Goal: Information Seeking & Learning: Learn about a topic

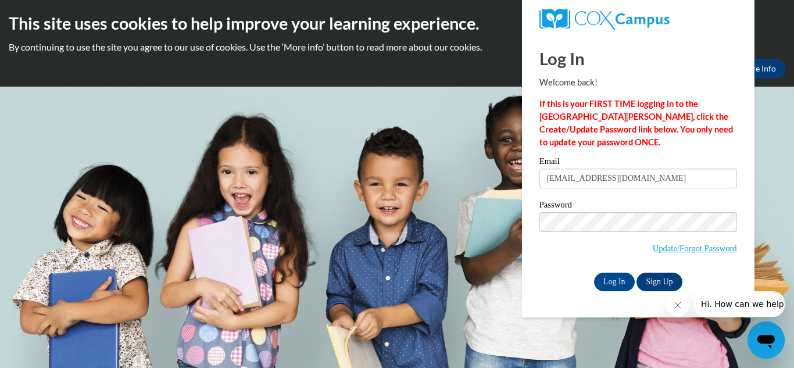
type input "hclay@daltonstate.edu"
click at [594, 273] on input "Log In" at bounding box center [614, 282] width 41 height 19
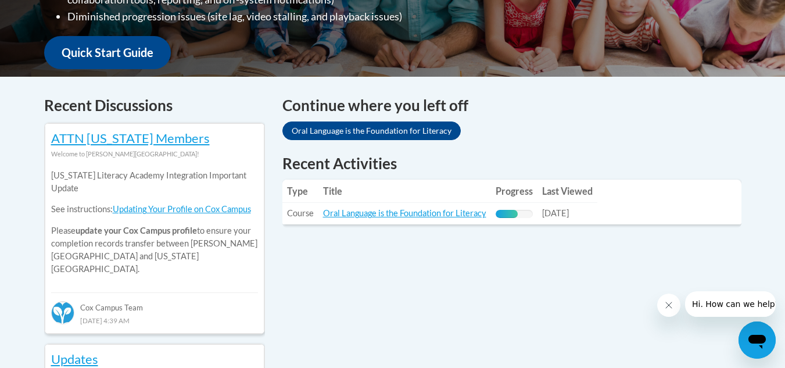
scroll to position [491, 0]
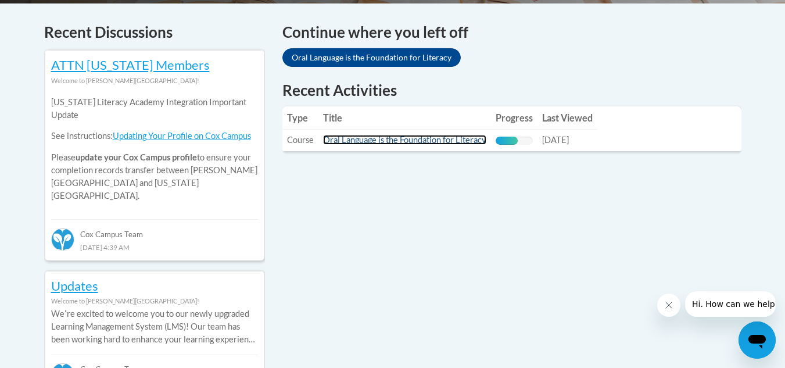
click at [439, 135] on link "Oral Language is the Foundation for Literacy" at bounding box center [404, 140] width 163 height 10
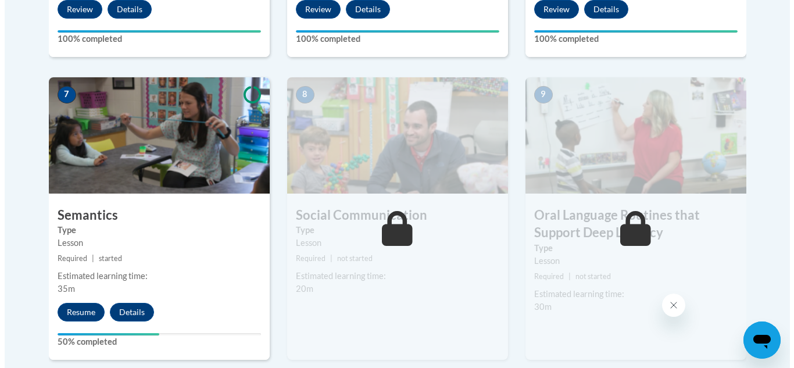
scroll to position [1010, 0]
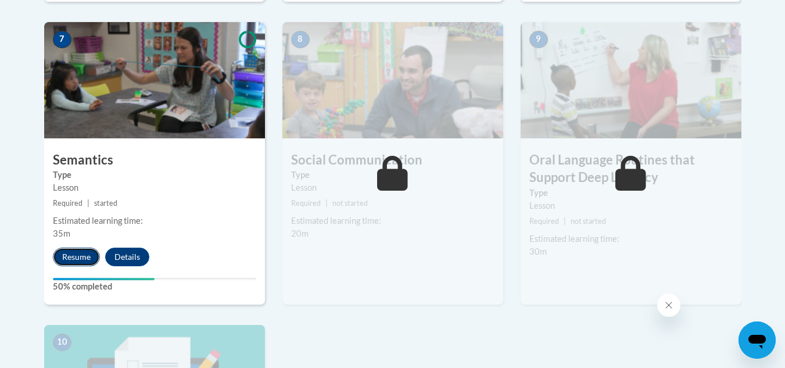
click at [80, 257] on button "Resume" at bounding box center [76, 257] width 47 height 19
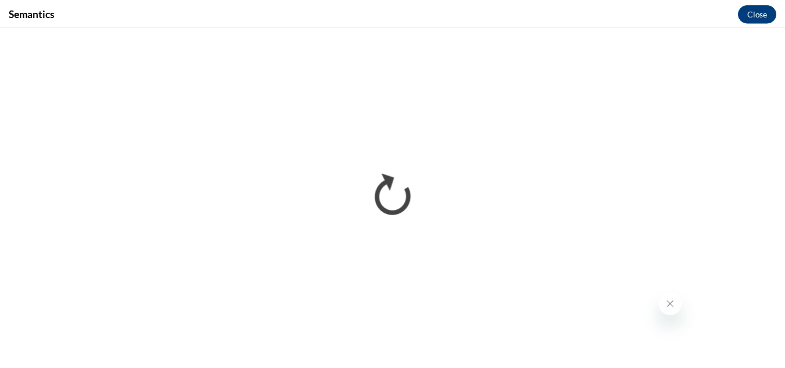
scroll to position [0, 0]
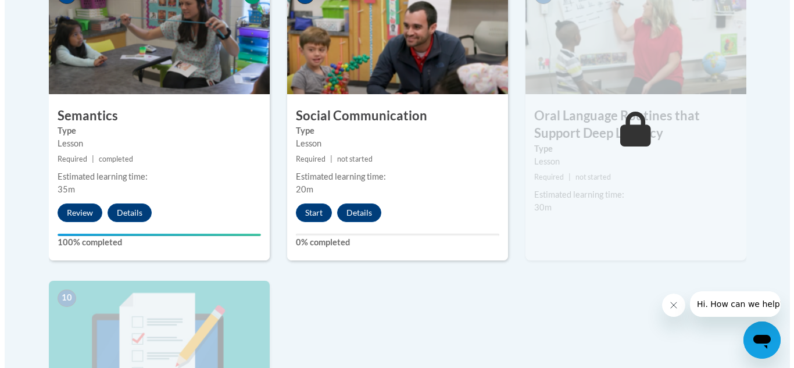
scroll to position [1023, 0]
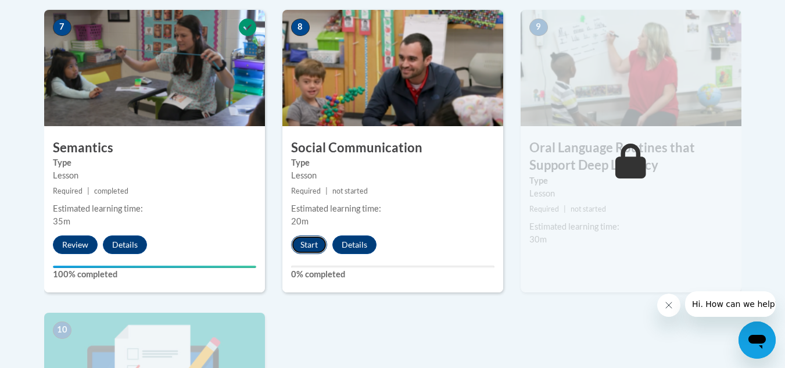
click at [317, 241] on button "Start" at bounding box center [309, 244] width 36 height 19
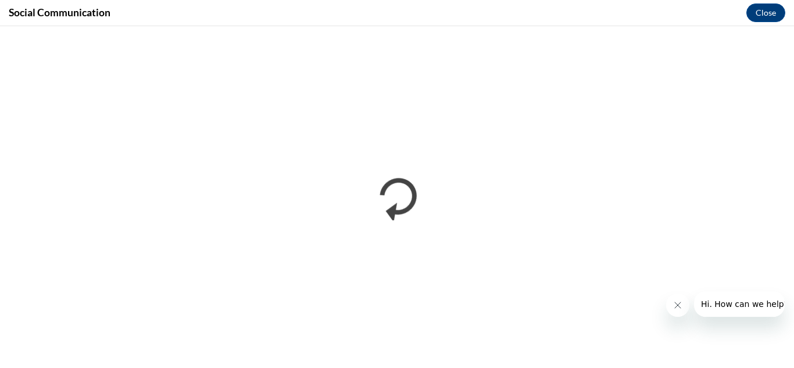
scroll to position [0, 0]
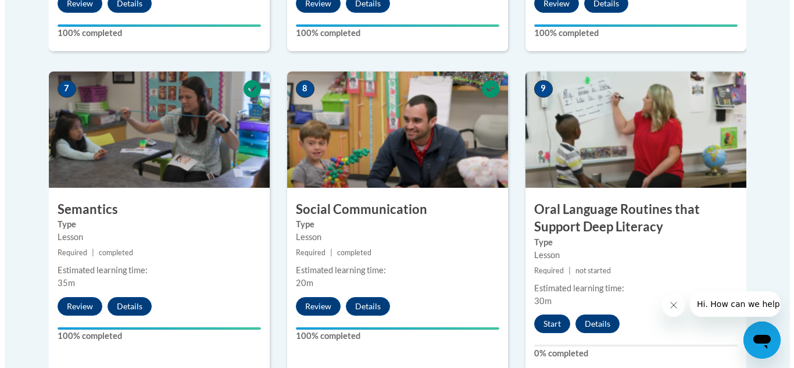
scroll to position [960, 0]
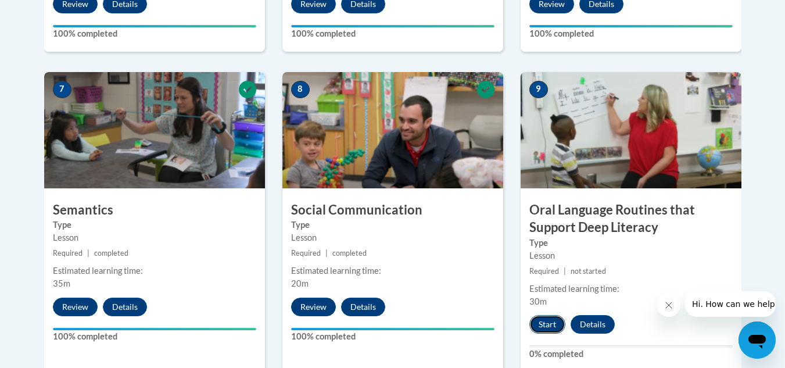
click at [548, 319] on button "Start" at bounding box center [548, 324] width 36 height 19
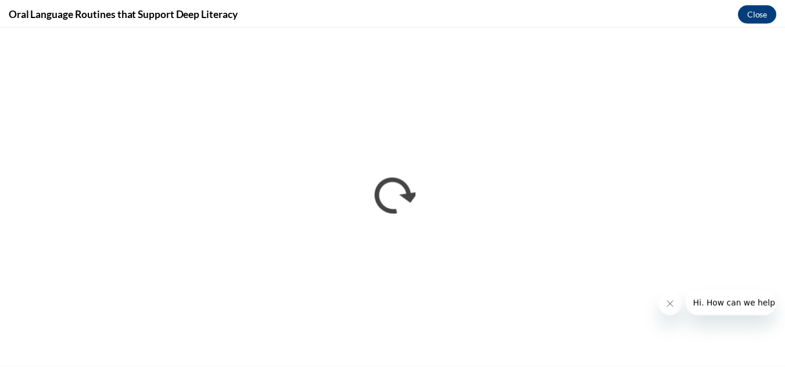
scroll to position [0, 0]
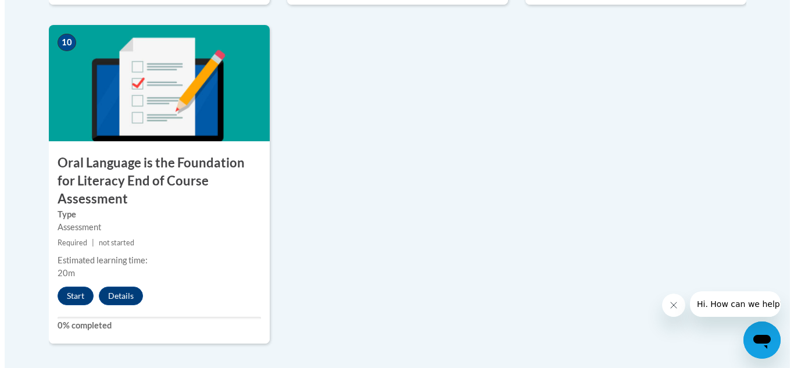
scroll to position [1328, 0]
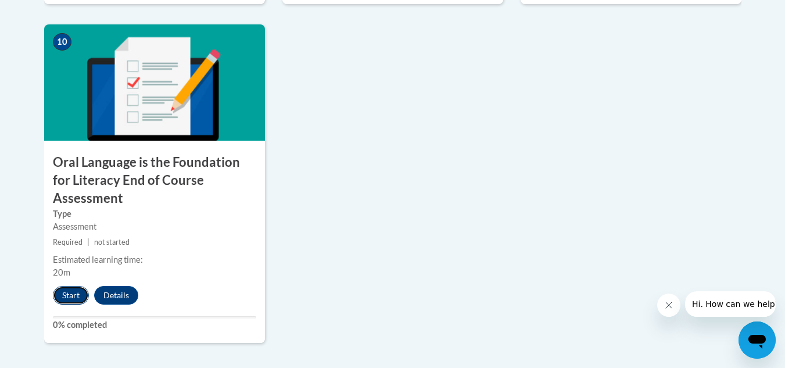
click at [74, 286] on button "Start" at bounding box center [71, 295] width 36 height 19
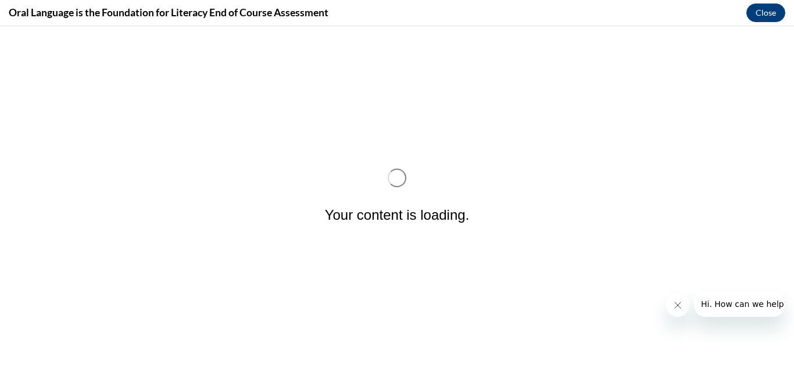
scroll to position [0, 0]
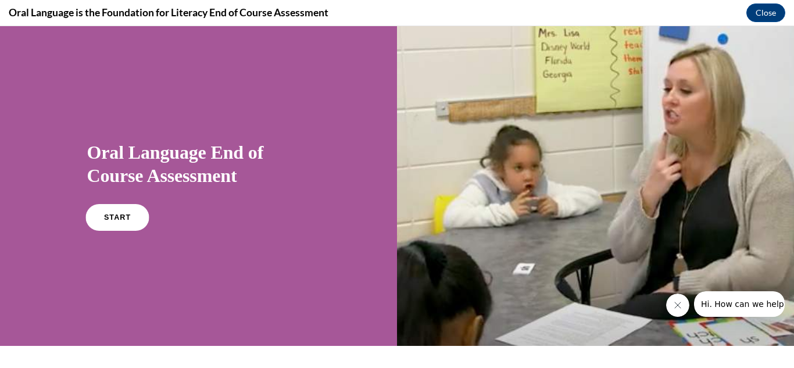
click at [123, 223] on link "START" at bounding box center [116, 217] width 63 height 27
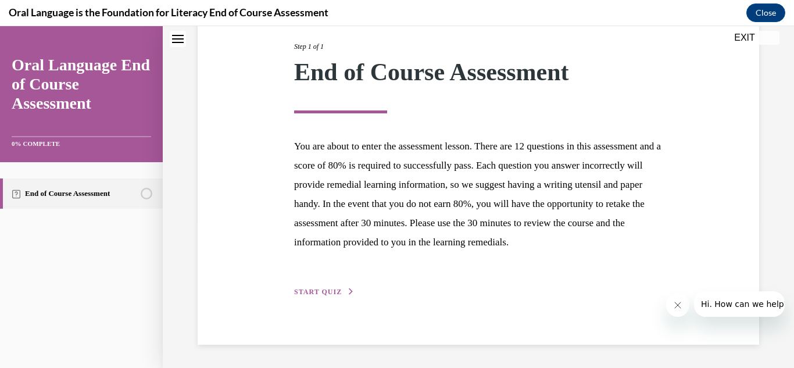
scroll to position [166, 0]
click at [331, 293] on span "START QUIZ" at bounding box center [318, 292] width 48 height 8
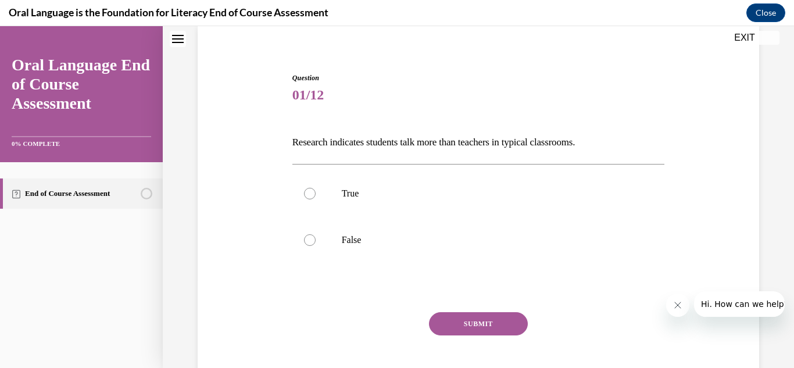
scroll to position [88, 0]
click at [319, 242] on label "False" at bounding box center [478, 240] width 373 height 47
click at [316, 242] on input "False" at bounding box center [310, 241] width 12 height 12
radio input "true"
click at [501, 323] on button "SUBMIT" at bounding box center [478, 324] width 99 height 23
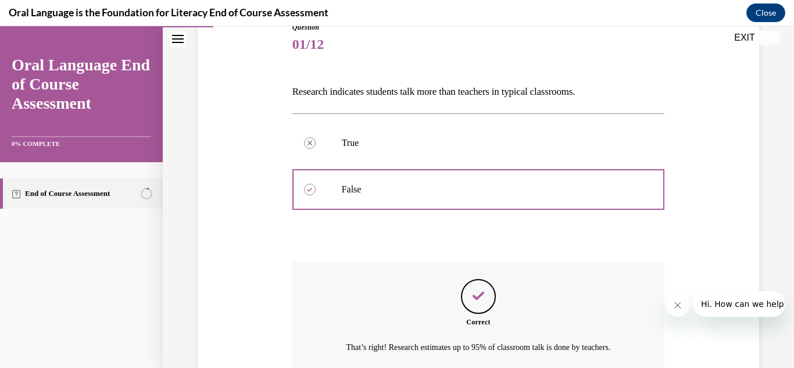
scroll to position [246, 0]
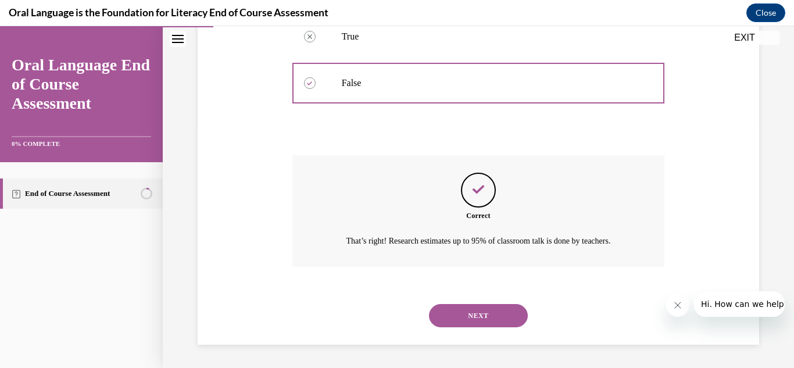
click at [501, 314] on button "NEXT" at bounding box center [478, 315] width 99 height 23
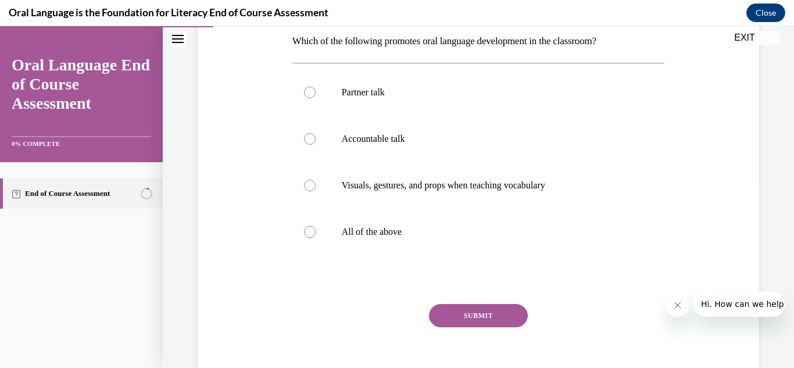
scroll to position [196, 0]
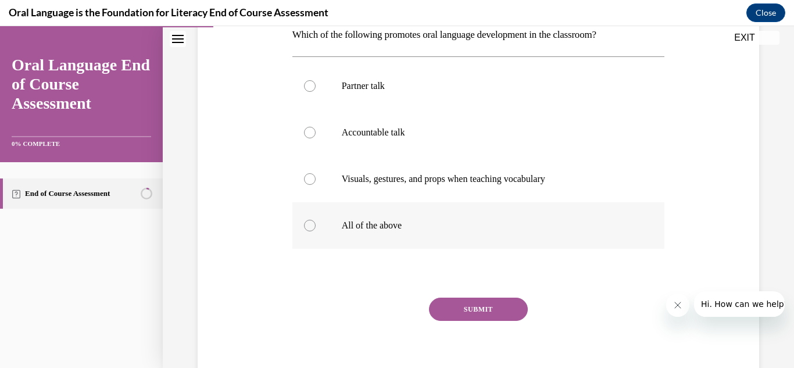
click at [398, 228] on p "All of the above" at bounding box center [489, 226] width 294 height 12
click at [316, 228] on input "All of the above" at bounding box center [310, 226] width 12 height 12
radio input "true"
click at [504, 303] on button "SUBMIT" at bounding box center [478, 309] width 99 height 23
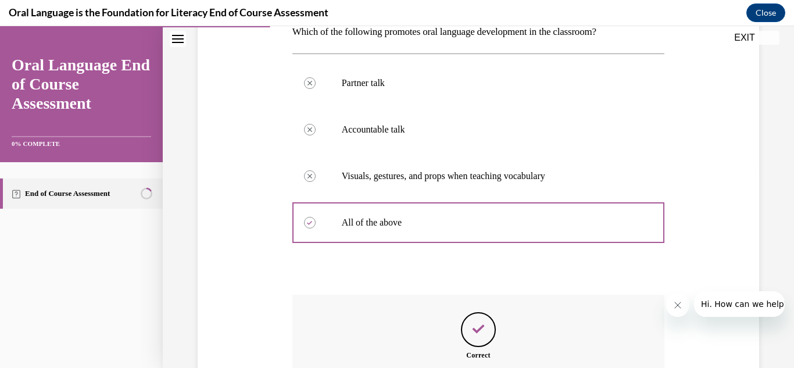
scroll to position [339, 0]
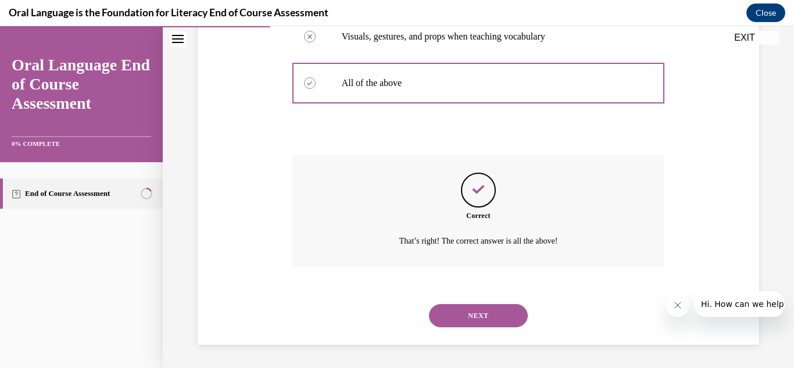
click at [481, 315] on button "NEXT" at bounding box center [478, 315] width 99 height 23
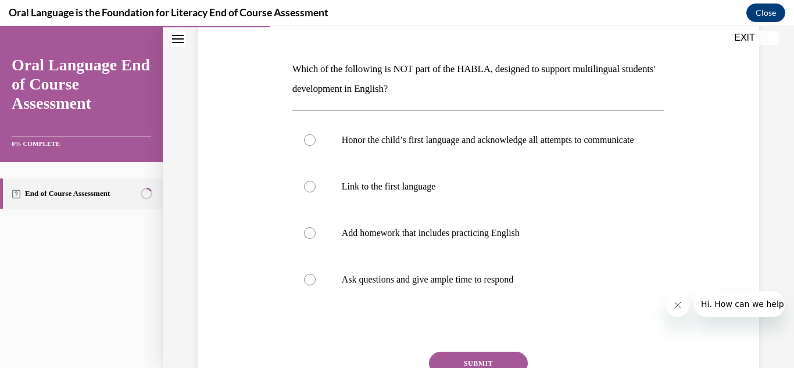
scroll to position [162, 0]
click at [460, 164] on label "Honor the child’s first language and acknowledge all attempts to communicate" at bounding box center [478, 140] width 373 height 47
click at [316, 146] on input "Honor the child’s first language and acknowledge all attempts to communicate" at bounding box center [310, 141] width 12 height 12
radio input "true"
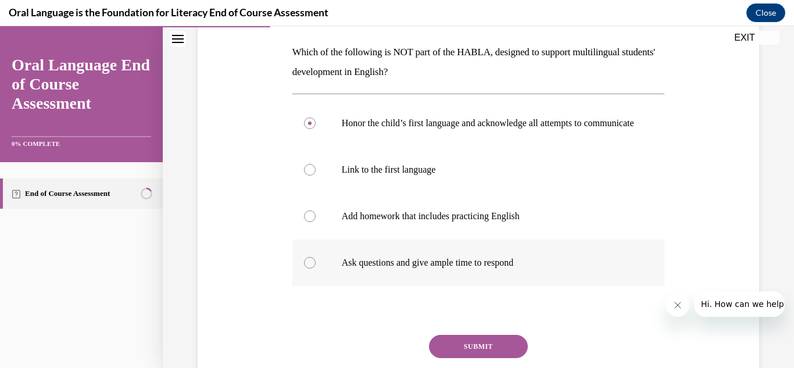
scroll to position [178, 0]
click at [493, 350] on button "SUBMIT" at bounding box center [478, 346] width 99 height 23
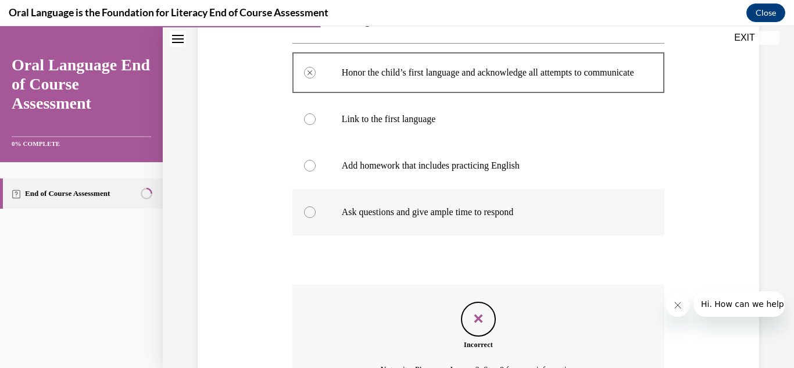
scroll to position [370, 0]
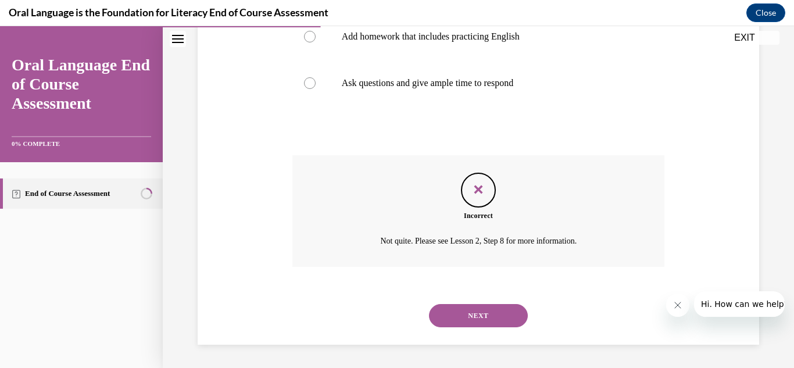
click at [484, 310] on button "NEXT" at bounding box center [478, 315] width 99 height 23
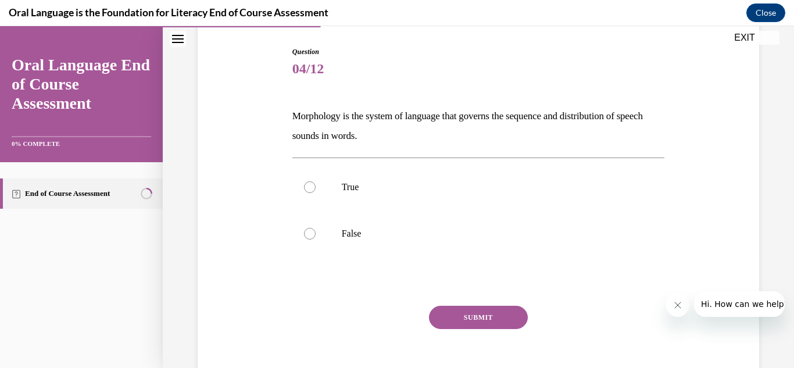
scroll to position [116, 0]
click at [424, 202] on label "True" at bounding box center [478, 186] width 373 height 47
click at [316, 192] on input "True" at bounding box center [310, 187] width 12 height 12
radio input "true"
click at [452, 308] on button "SUBMIT" at bounding box center [478, 316] width 99 height 23
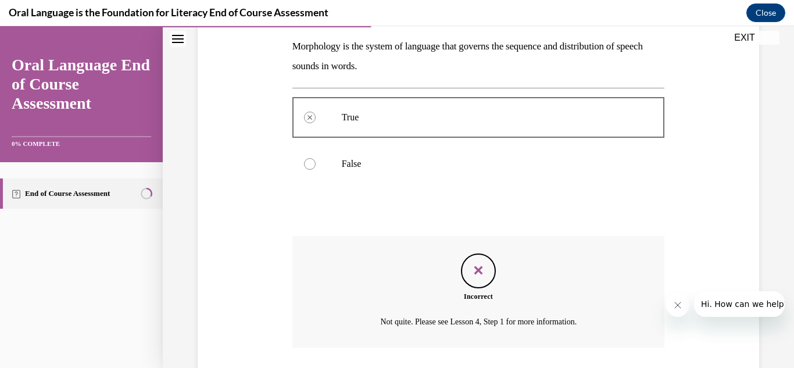
scroll to position [266, 0]
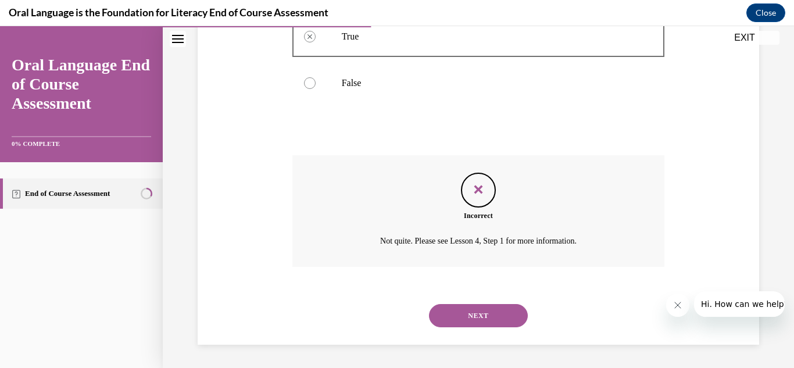
click at [486, 318] on button "NEXT" at bounding box center [478, 315] width 99 height 23
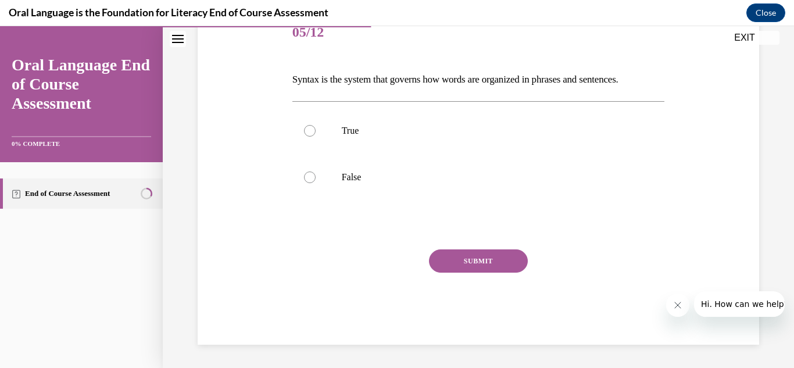
scroll to position [129, 0]
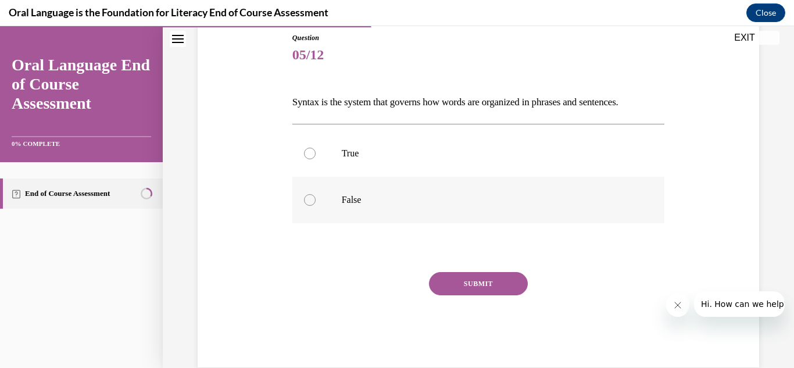
click at [512, 201] on p "False" at bounding box center [489, 200] width 294 height 12
click at [316, 201] on input "False" at bounding box center [310, 200] width 12 height 12
radio input "true"
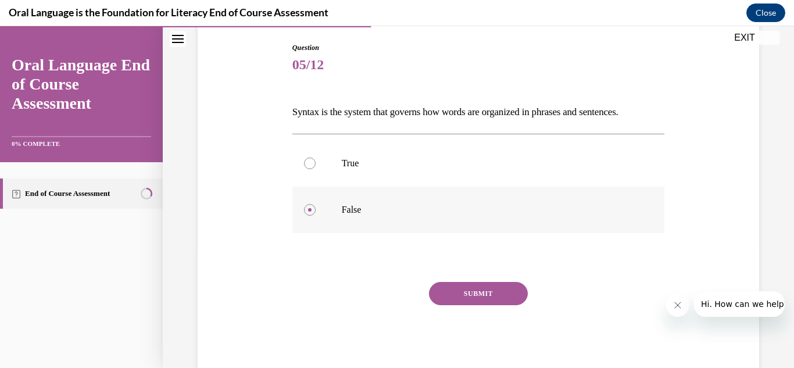
scroll to position [113, 0]
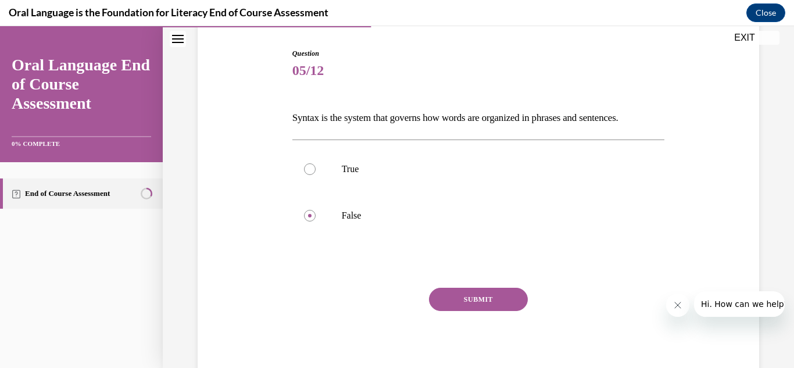
click at [484, 305] on button "SUBMIT" at bounding box center [478, 299] width 99 height 23
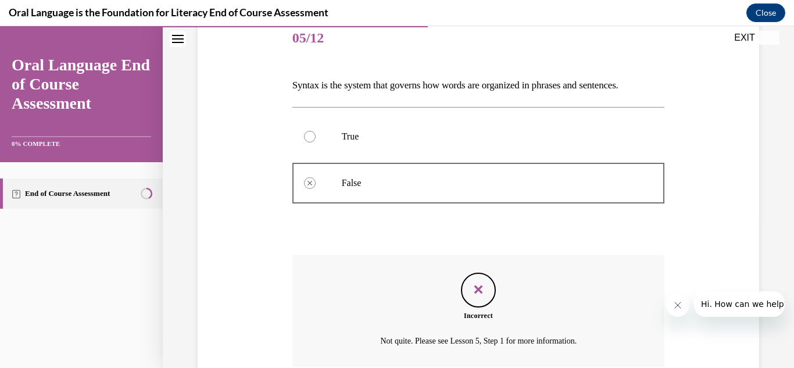
scroll to position [246, 0]
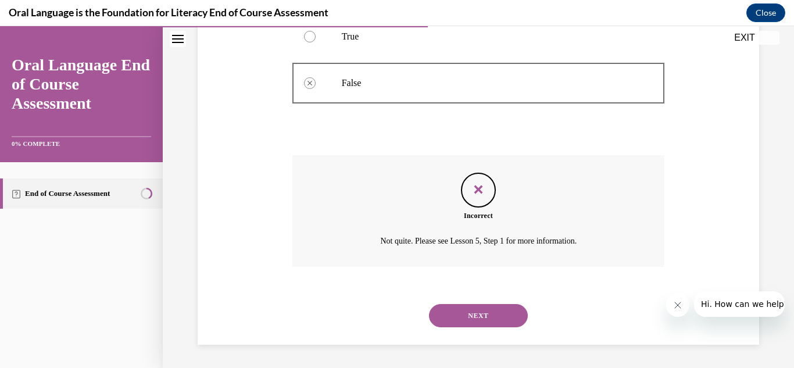
click at [473, 315] on button "NEXT" at bounding box center [478, 315] width 99 height 23
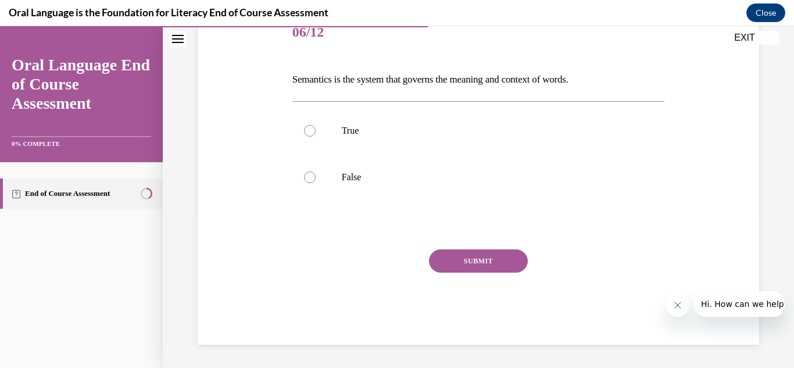
scroll to position [129, 0]
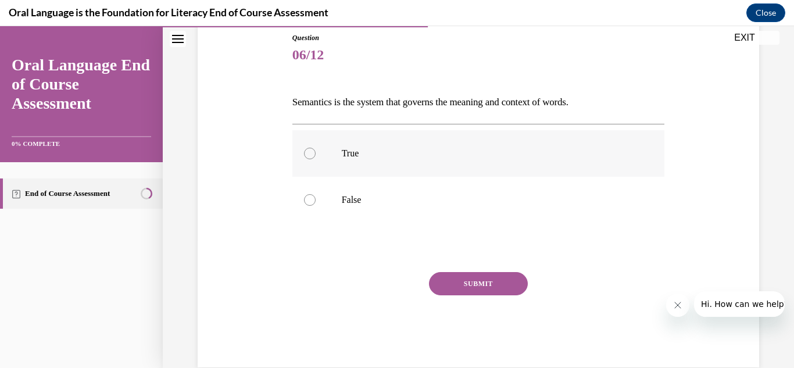
click at [369, 167] on label "True" at bounding box center [478, 153] width 373 height 47
click at [316, 159] on input "True" at bounding box center [310, 154] width 12 height 12
radio input "true"
click at [489, 287] on button "SUBMIT" at bounding box center [478, 283] width 99 height 23
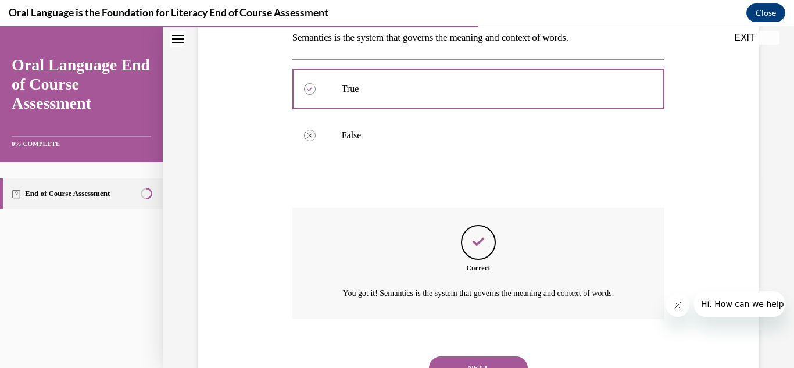
scroll to position [260, 0]
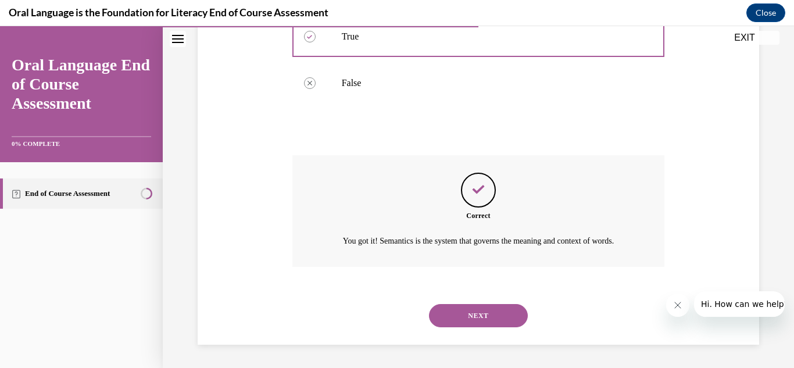
click at [512, 303] on div "NEXT" at bounding box center [478, 315] width 373 height 47
click at [506, 310] on button "NEXT" at bounding box center [478, 315] width 99 height 23
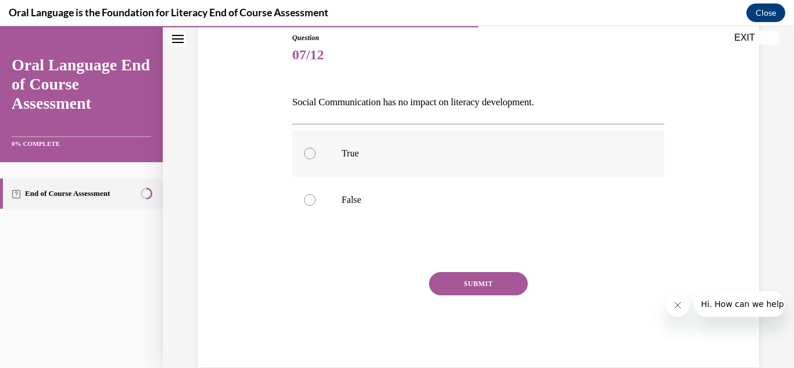
scroll to position [94, 0]
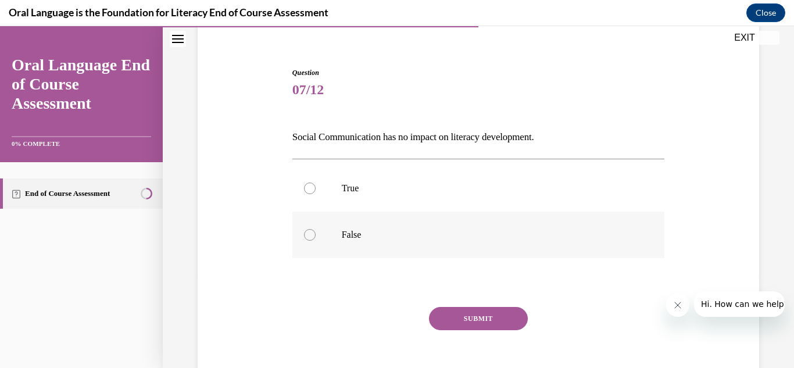
click at [387, 231] on p "False" at bounding box center [489, 235] width 294 height 12
click at [316, 231] on input "False" at bounding box center [310, 235] width 12 height 12
radio input "true"
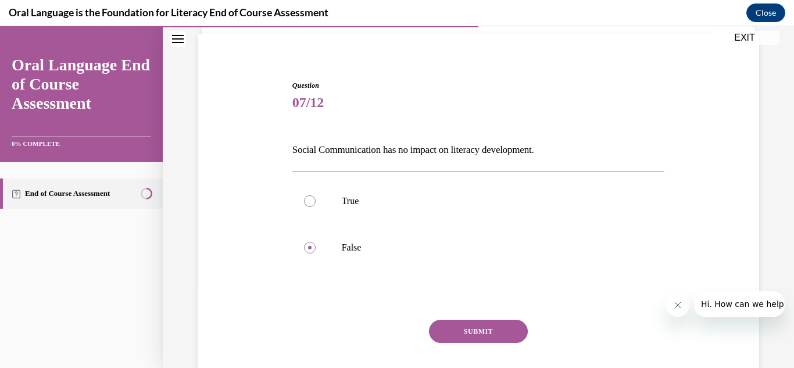
scroll to position [80, 0]
click at [495, 327] on button "SUBMIT" at bounding box center [478, 332] width 99 height 23
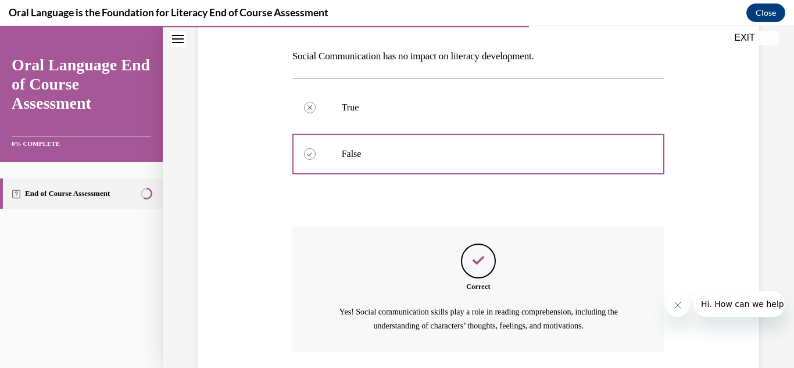
scroll to position [260, 0]
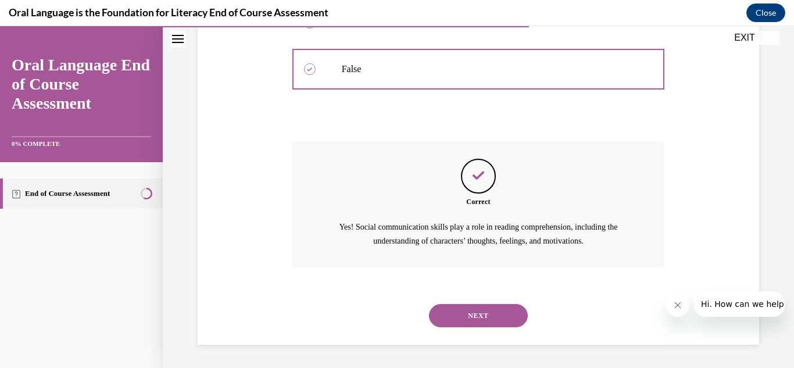
click at [470, 322] on button "NEXT" at bounding box center [478, 315] width 99 height 23
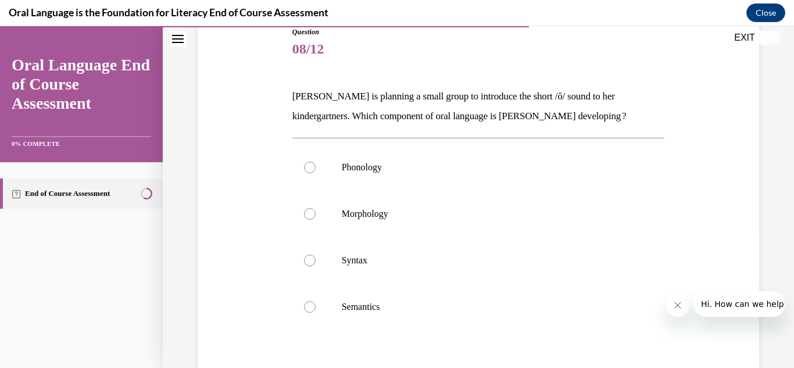
scroll to position [134, 0]
click at [410, 183] on label "Phonology" at bounding box center [478, 168] width 373 height 47
click at [316, 174] on input "Phonology" at bounding box center [310, 168] width 12 height 12
radio input "true"
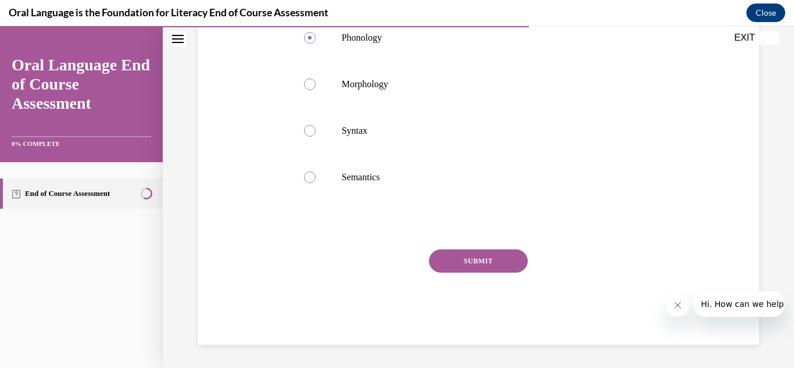
click at [494, 259] on button "SUBMIT" at bounding box center [478, 260] width 99 height 23
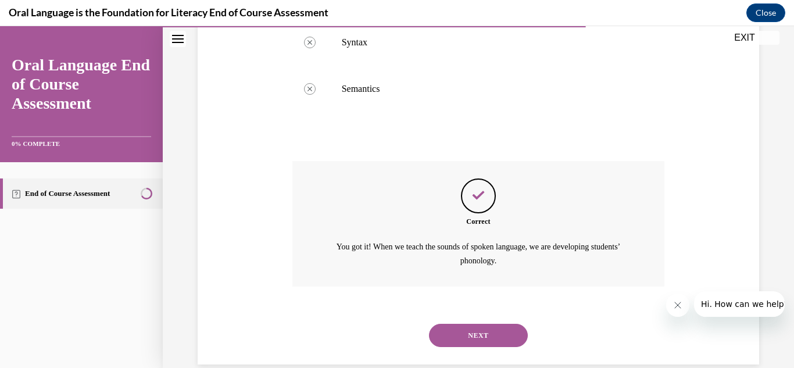
scroll to position [373, 0]
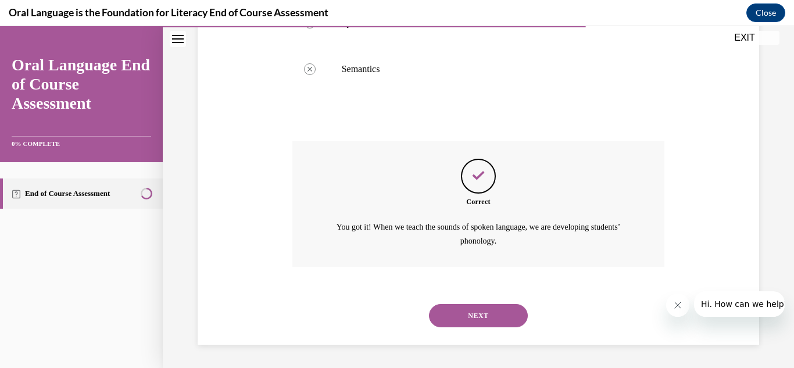
click at [479, 311] on button "NEXT" at bounding box center [478, 315] width 99 height 23
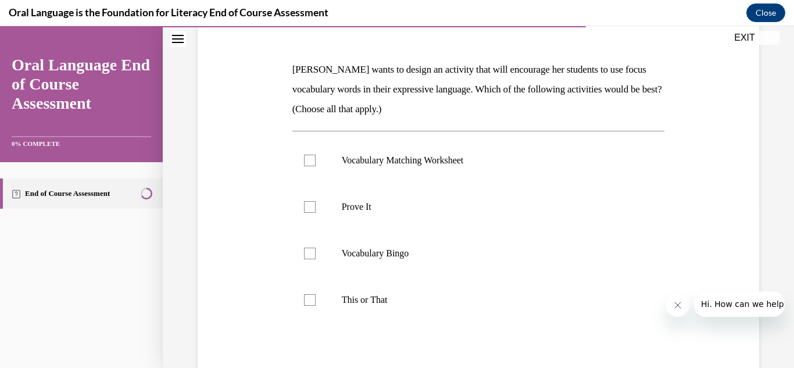
scroll to position [161, 0]
click at [444, 267] on label "Vocabulary Bingo" at bounding box center [478, 254] width 373 height 47
click at [316, 260] on input "Vocabulary Bingo" at bounding box center [310, 254] width 12 height 12
checkbox input "true"
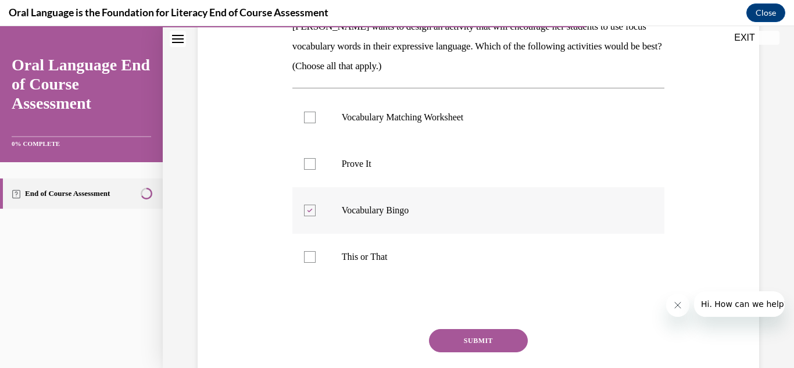
scroll to position [202, 0]
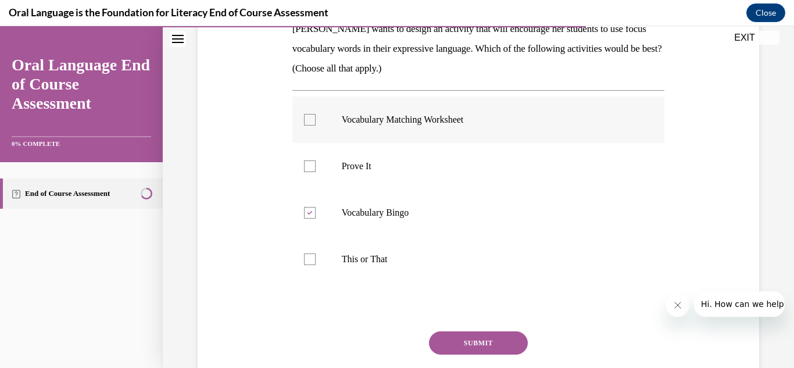
click at [423, 138] on label "Vocabulary Matching Worksheet" at bounding box center [478, 120] width 373 height 47
click at [316, 126] on input "Vocabulary Matching Worksheet" at bounding box center [310, 120] width 12 height 12
checkbox input "true"
click at [512, 343] on button "SUBMIT" at bounding box center [478, 342] width 99 height 23
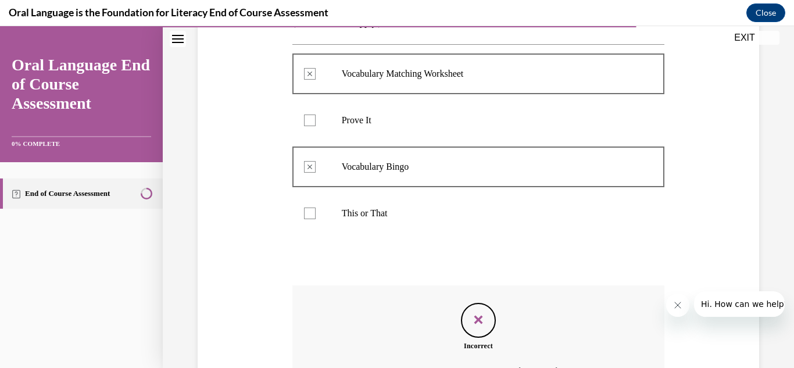
scroll to position [378, 0]
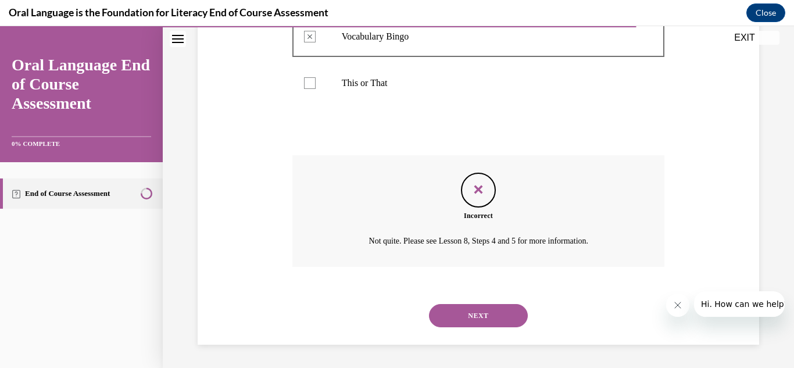
click at [489, 315] on button "NEXT" at bounding box center [478, 315] width 99 height 23
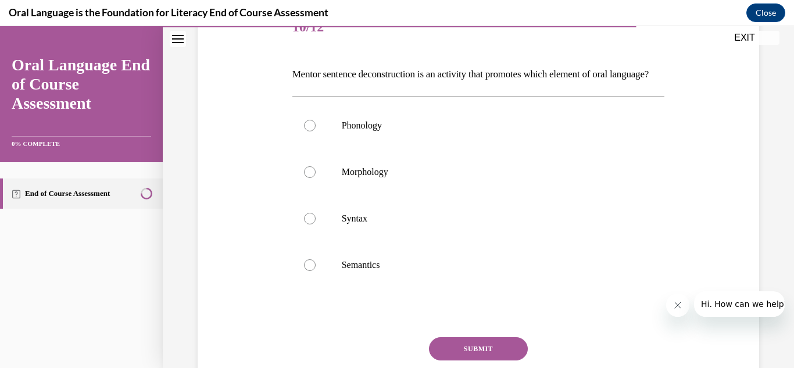
scroll to position [159, 0]
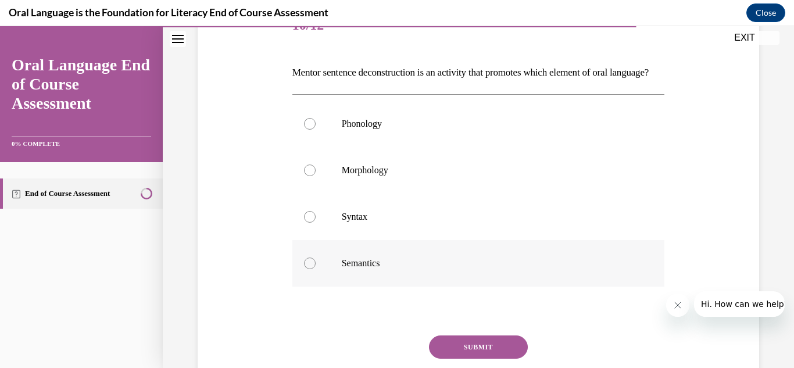
click at [421, 269] on p "Semantics" at bounding box center [489, 264] width 294 height 12
click at [316, 269] on input "Semantics" at bounding box center [310, 264] width 12 height 12
radio input "true"
click at [509, 358] on button "SUBMIT" at bounding box center [478, 346] width 99 height 23
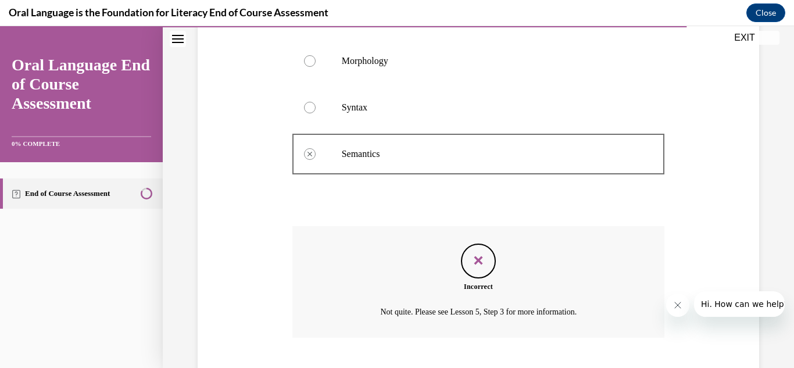
scroll to position [351, 0]
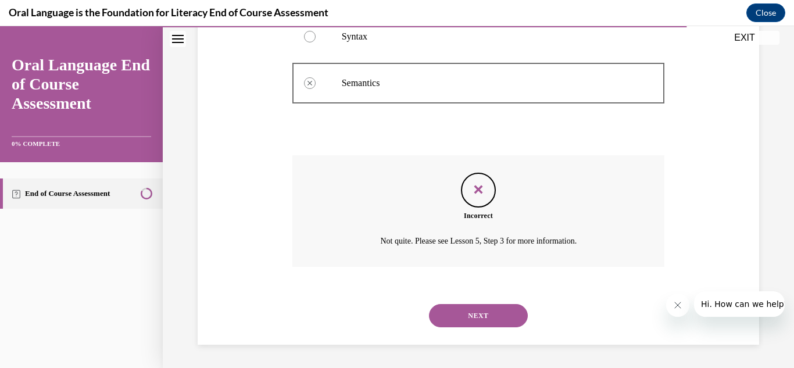
click at [494, 319] on button "NEXT" at bounding box center [478, 315] width 99 height 23
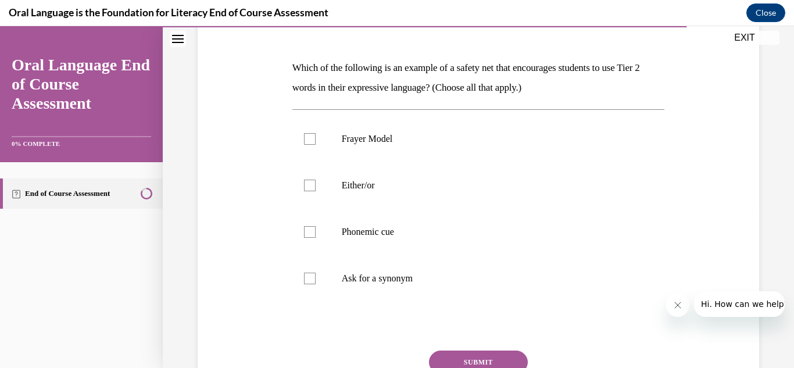
scroll to position [164, 0]
click at [306, 240] on label "Phonemic cue" at bounding box center [478, 231] width 373 height 47
click at [306, 237] on input "Phonemic cue" at bounding box center [310, 232] width 12 height 12
checkbox input "true"
click at [301, 277] on label "Ask for a synonym" at bounding box center [478, 278] width 373 height 47
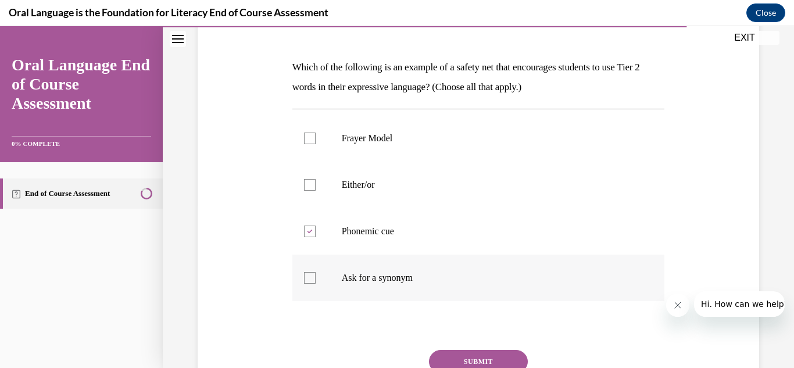
click at [304, 277] on input "Ask for a synonym" at bounding box center [310, 278] width 12 height 12
checkbox input "true"
click at [309, 134] on div at bounding box center [310, 139] width 12 height 12
click at [309, 134] on input "Frayer Model" at bounding box center [310, 139] width 12 height 12
checkbox input "true"
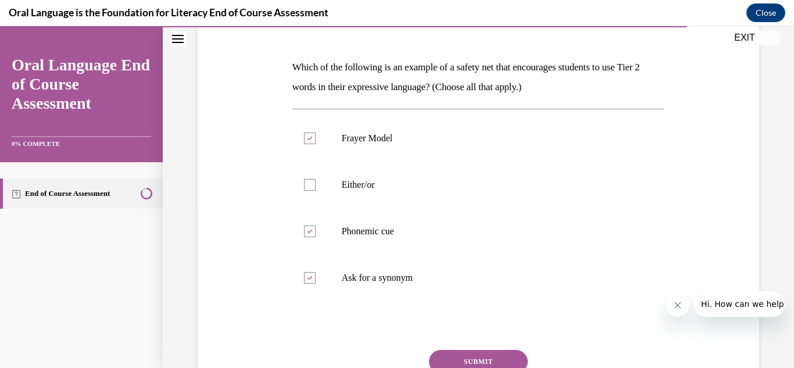
click at [462, 352] on button "SUBMIT" at bounding box center [478, 361] width 99 height 23
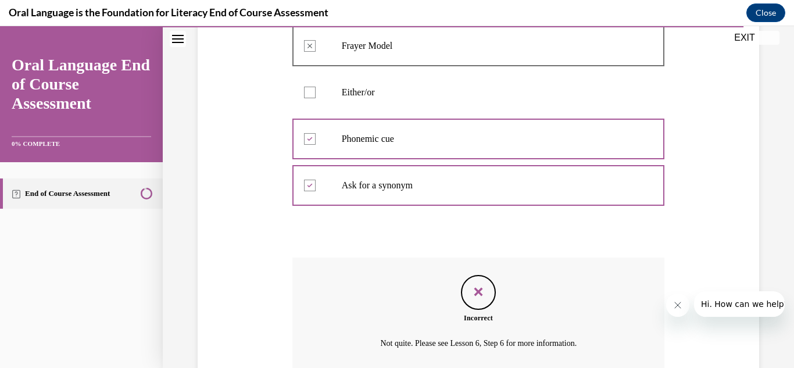
scroll to position [359, 0]
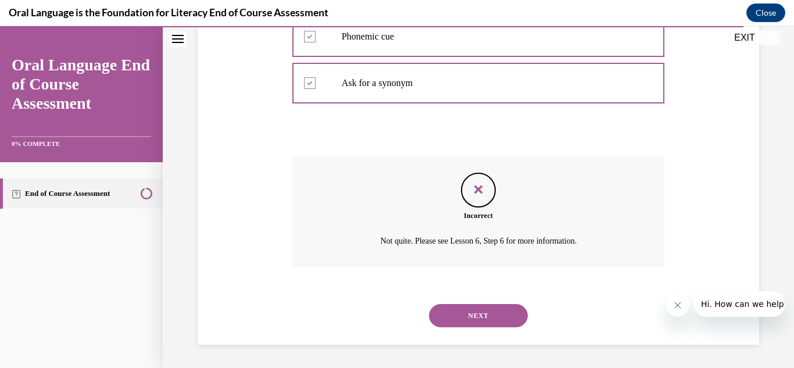
click at [508, 317] on button "NEXT" at bounding box center [478, 315] width 99 height 23
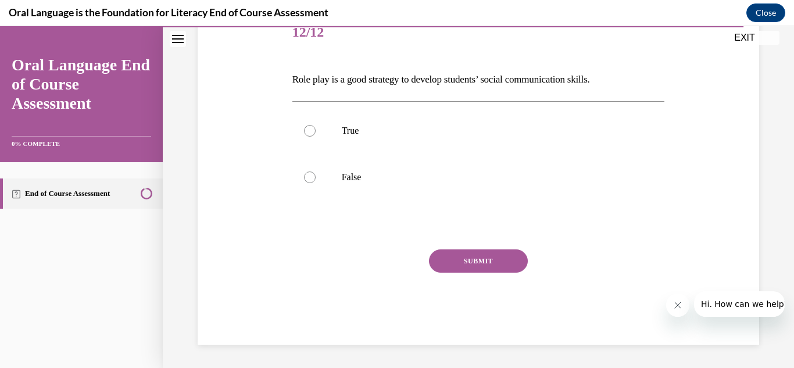
scroll to position [129, 0]
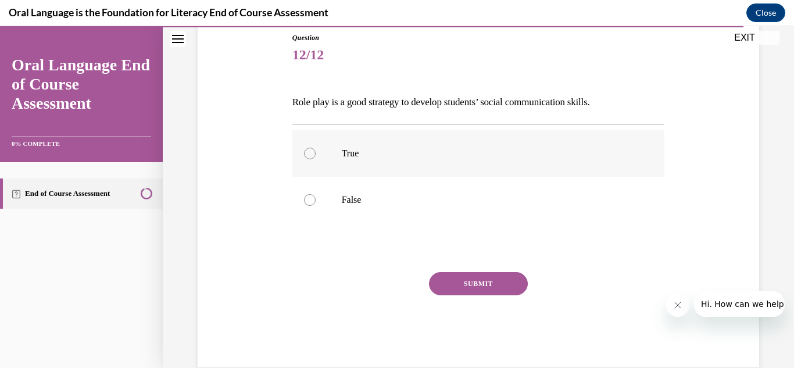
click at [417, 166] on label "True" at bounding box center [478, 153] width 373 height 47
click at [316, 159] on input "True" at bounding box center [310, 154] width 12 height 12
radio input "true"
click at [481, 275] on button "SUBMIT" at bounding box center [478, 283] width 99 height 23
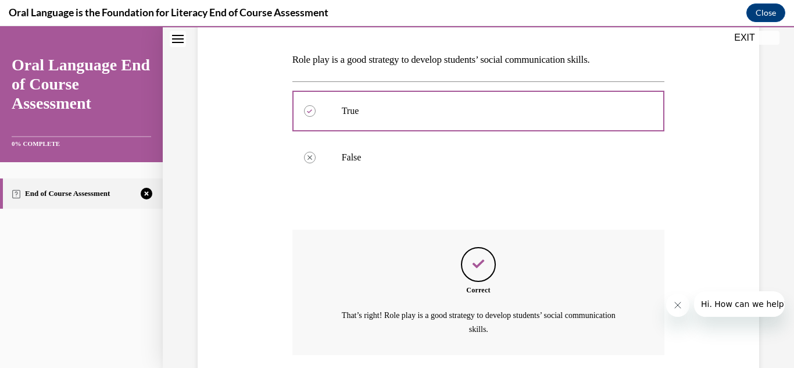
scroll to position [260, 0]
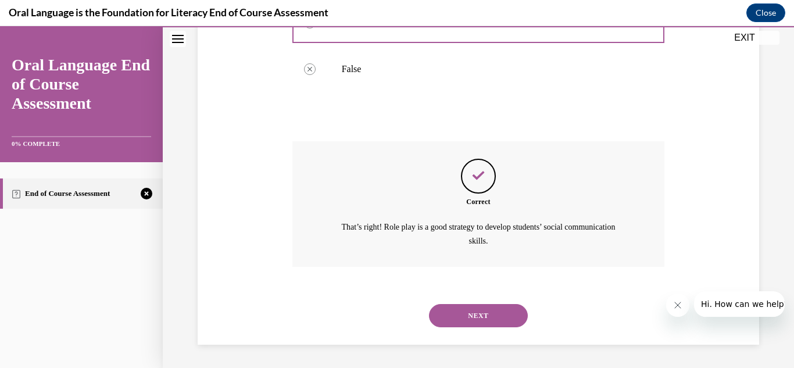
click at [512, 309] on button "NEXT" at bounding box center [478, 315] width 99 height 23
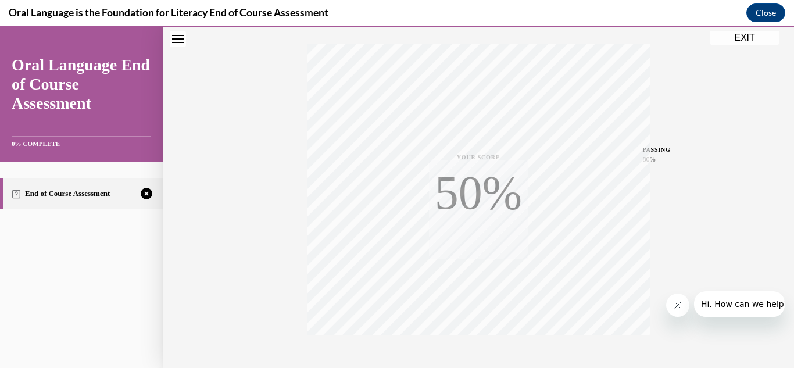
scroll to position [254, 0]
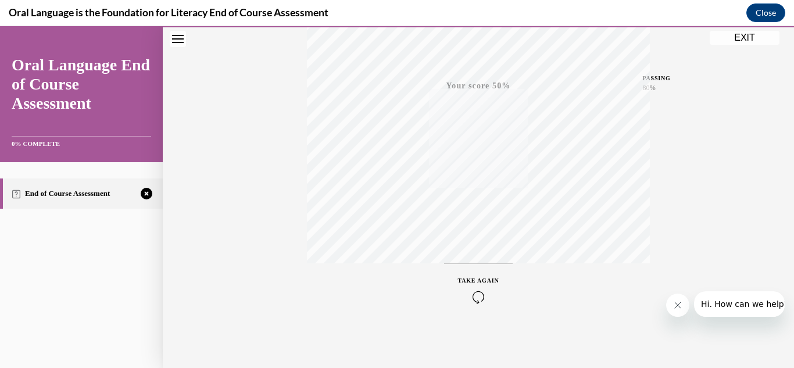
click at [490, 297] on icon "button" at bounding box center [478, 297] width 41 height 13
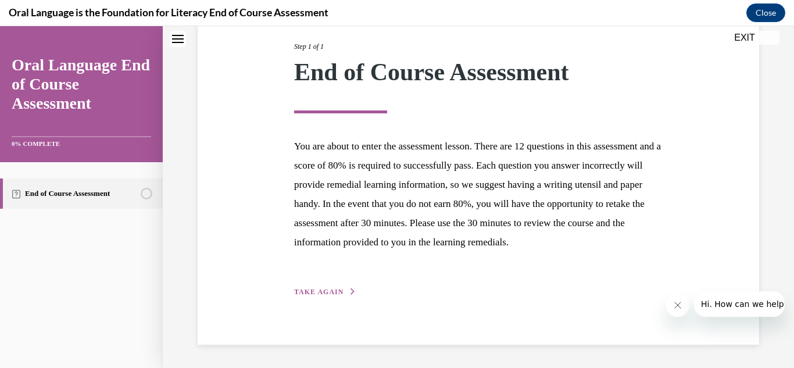
click at [304, 289] on span "TAKE AGAIN" at bounding box center [318, 292] width 49 height 8
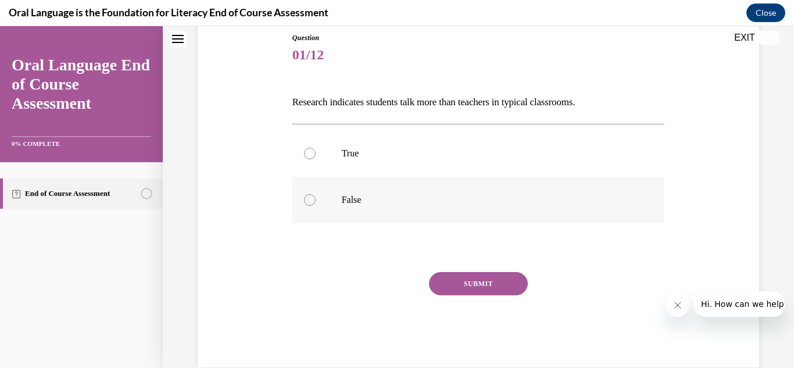
click at [299, 205] on label "False" at bounding box center [478, 200] width 373 height 47
click at [304, 205] on input "False" at bounding box center [310, 200] width 12 height 12
radio input "true"
click at [460, 283] on button "SUBMIT" at bounding box center [478, 283] width 99 height 23
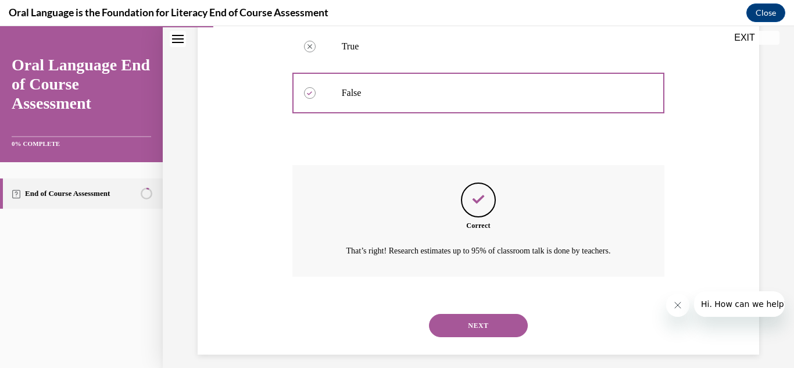
scroll to position [246, 0]
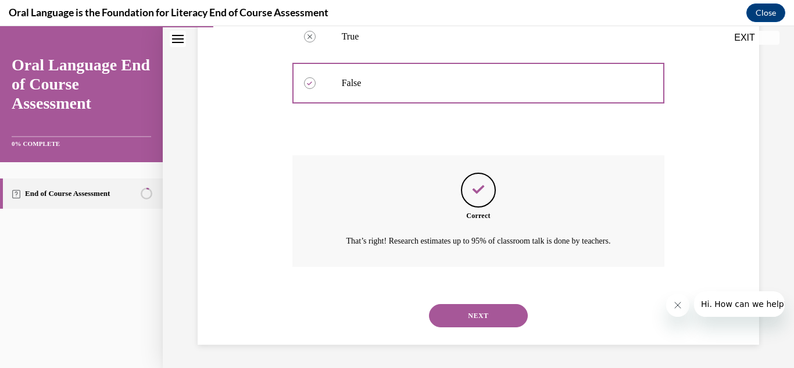
click at [495, 319] on button "NEXT" at bounding box center [478, 315] width 99 height 23
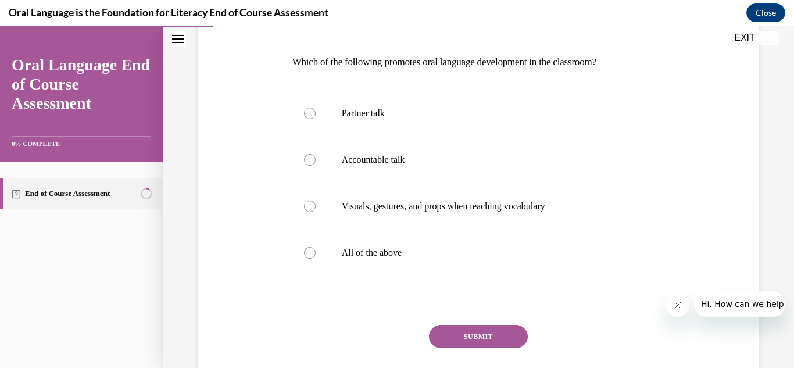
scroll to position [184, 0]
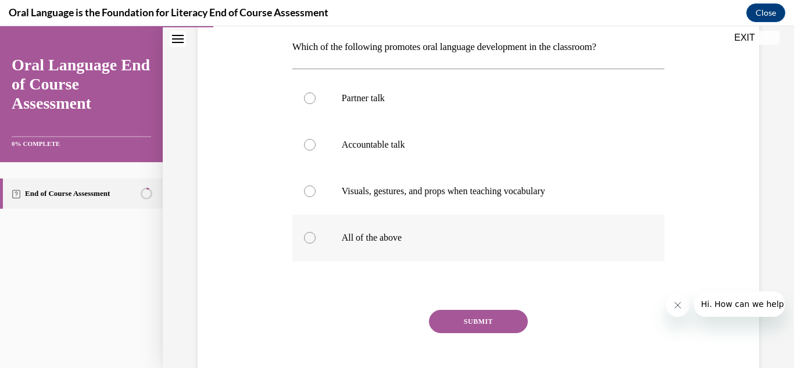
click at [374, 237] on p "All of the above" at bounding box center [489, 238] width 294 height 12
click at [316, 237] on input "All of the above" at bounding box center [310, 238] width 12 height 12
radio input "true"
click at [452, 316] on button "SUBMIT" at bounding box center [478, 321] width 99 height 23
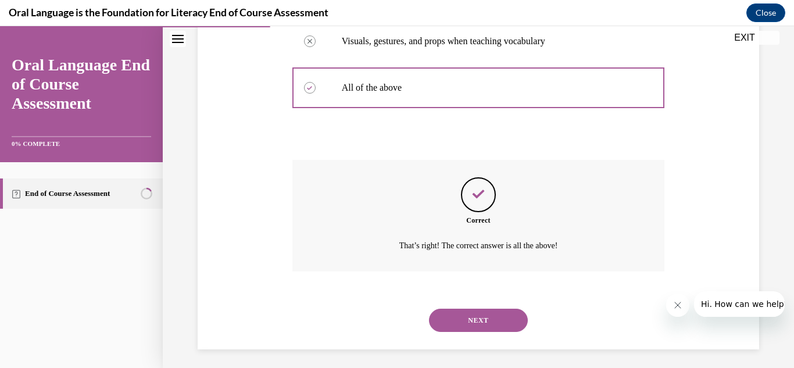
scroll to position [339, 0]
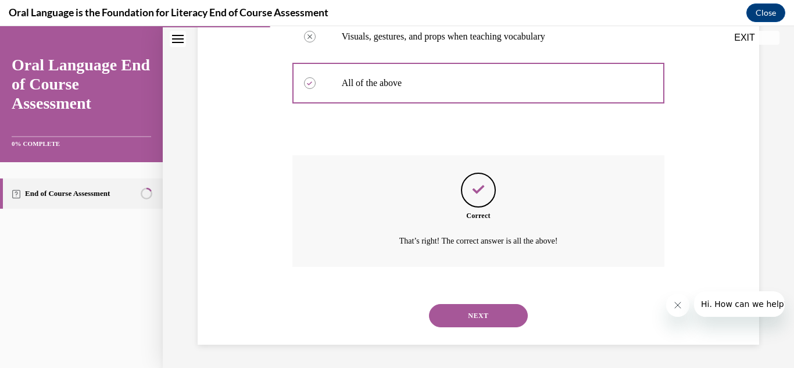
click at [488, 312] on button "NEXT" at bounding box center [478, 315] width 99 height 23
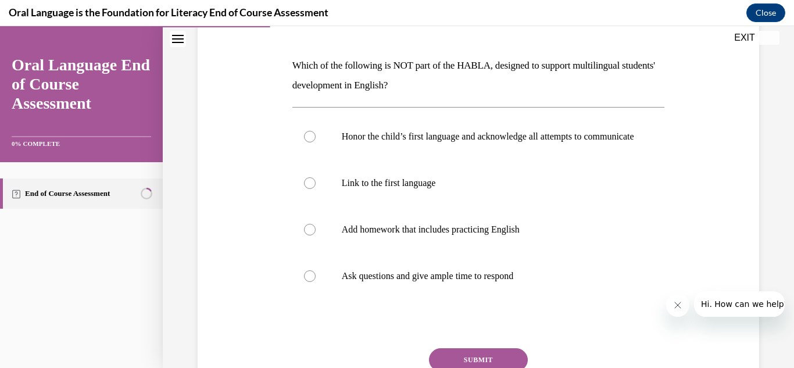
scroll to position [166, 0]
click at [437, 235] on p "Add homework that includes practicing English" at bounding box center [489, 229] width 294 height 12
click at [316, 235] on input "Add homework that includes practicing English" at bounding box center [310, 229] width 12 height 12
radio input "true"
click at [474, 362] on button "SUBMIT" at bounding box center [478, 359] width 99 height 23
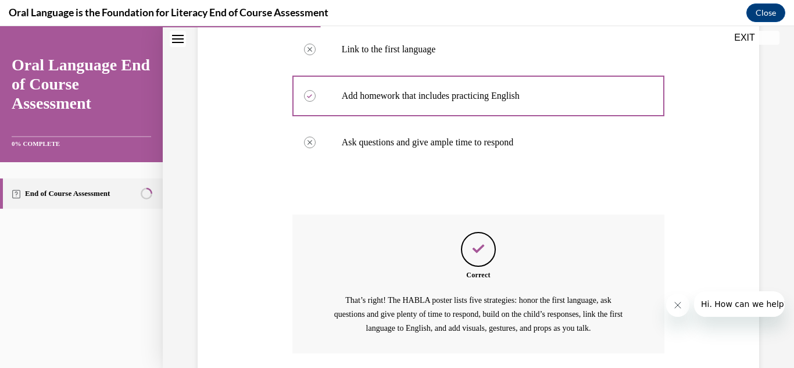
scroll to position [398, 0]
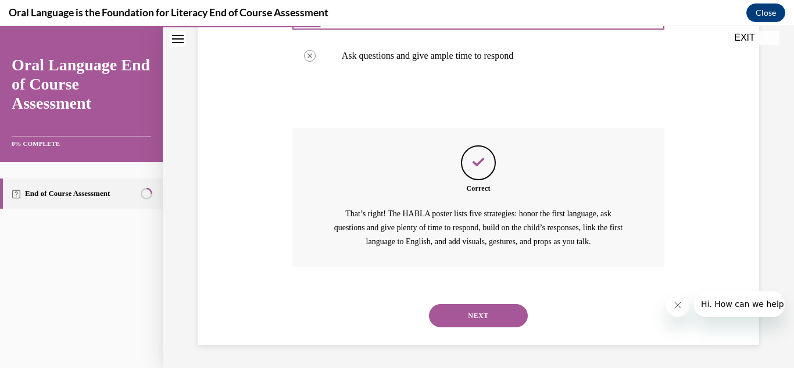
click at [461, 302] on div "NEXT" at bounding box center [478, 315] width 373 height 47
click at [461, 309] on button "NEXT" at bounding box center [478, 315] width 99 height 23
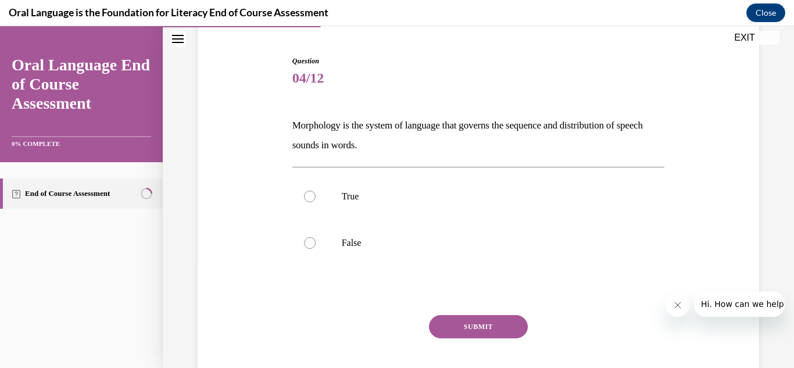
scroll to position [105, 0]
click at [405, 253] on label "False" at bounding box center [478, 244] width 373 height 47
click at [316, 250] on input "False" at bounding box center [310, 244] width 12 height 12
radio input "true"
click at [462, 325] on button "SUBMIT" at bounding box center [478, 327] width 99 height 23
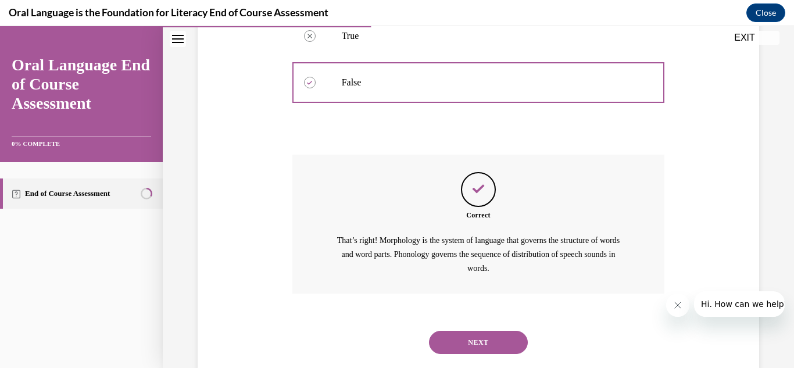
scroll to position [293, 0]
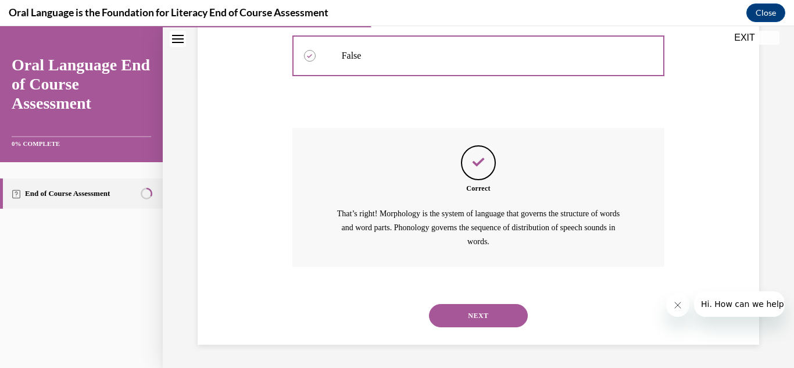
click at [509, 321] on button "NEXT" at bounding box center [478, 315] width 99 height 23
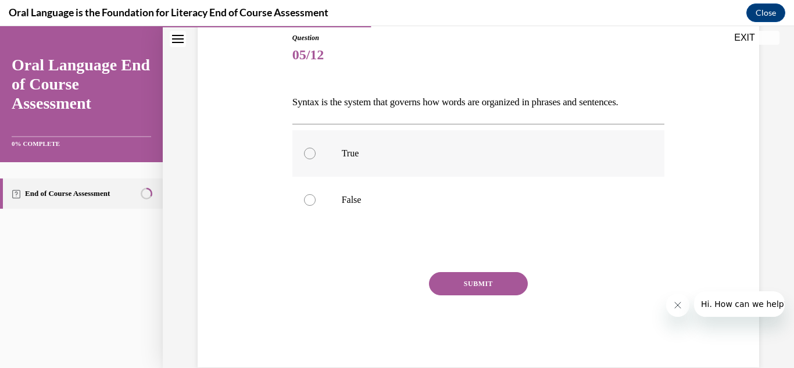
click at [407, 156] on p "True" at bounding box center [489, 154] width 294 height 12
click at [316, 156] on input "True" at bounding box center [310, 154] width 12 height 12
radio input "true"
click at [448, 280] on button "SUBMIT" at bounding box center [478, 283] width 99 height 23
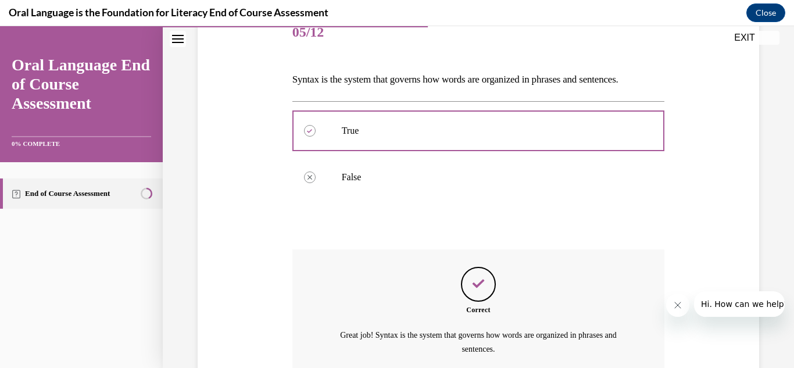
scroll to position [260, 0]
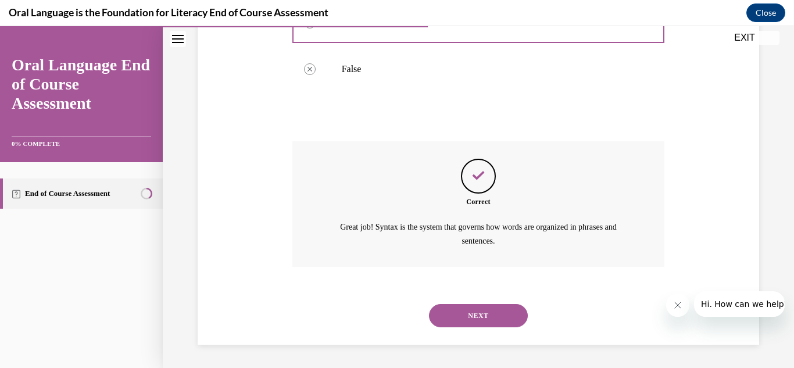
click at [453, 304] on button "NEXT" at bounding box center [478, 315] width 99 height 23
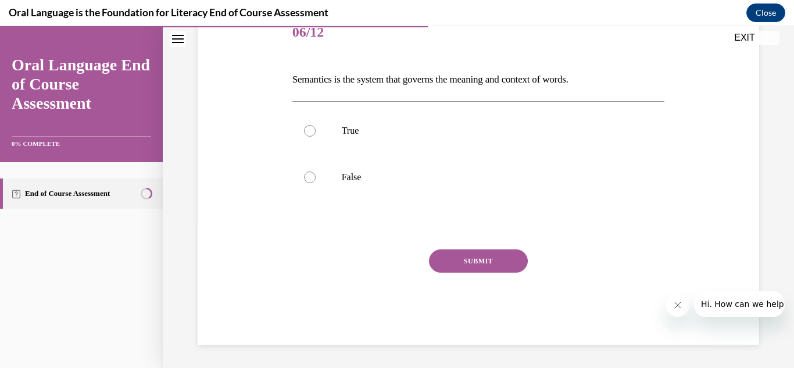
scroll to position [129, 0]
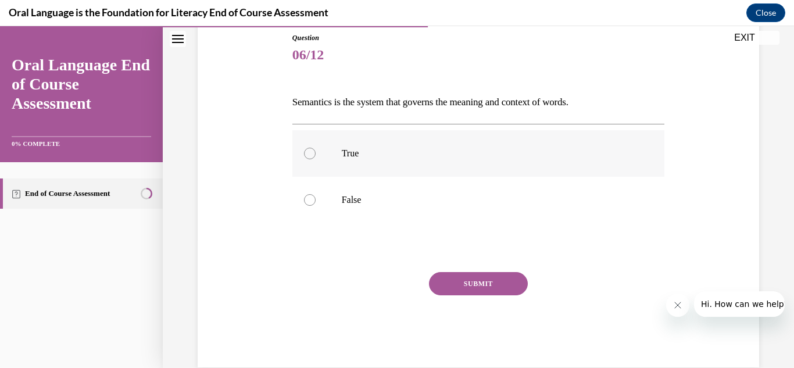
click at [381, 153] on p "True" at bounding box center [489, 154] width 294 height 12
click at [316, 153] on input "True" at bounding box center [310, 154] width 12 height 12
radio input "true"
click at [457, 287] on button "SUBMIT" at bounding box center [478, 283] width 99 height 23
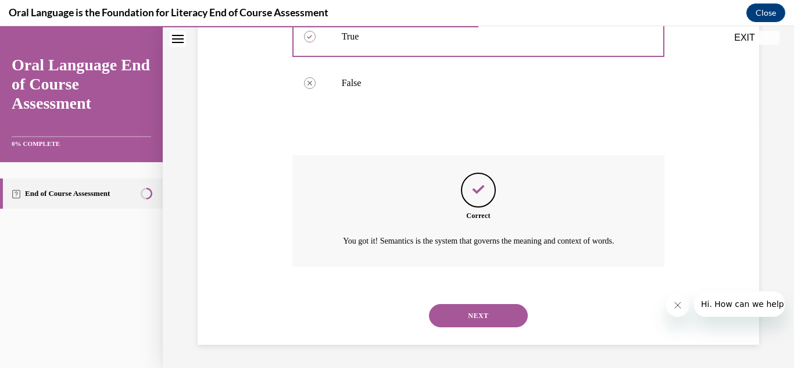
scroll to position [260, 0]
click at [458, 308] on button "NEXT" at bounding box center [478, 315] width 99 height 23
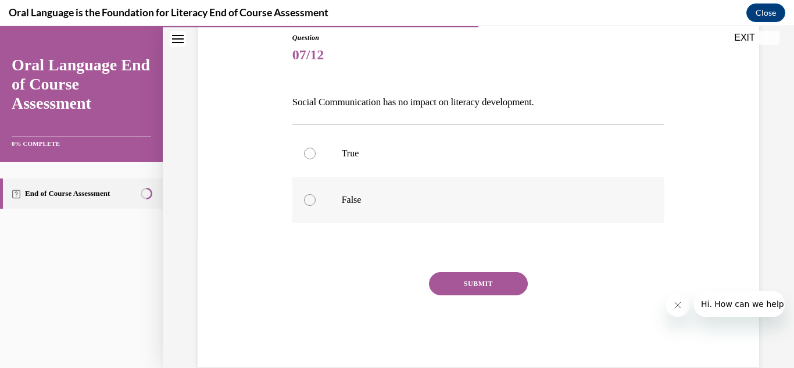
click at [380, 202] on p "False" at bounding box center [489, 200] width 294 height 12
click at [316, 202] on input "False" at bounding box center [310, 200] width 12 height 12
radio input "true"
click at [467, 285] on button "SUBMIT" at bounding box center [478, 283] width 99 height 23
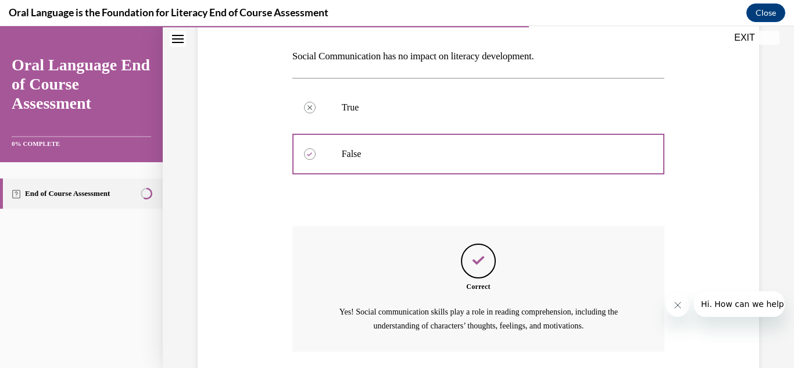
scroll to position [260, 0]
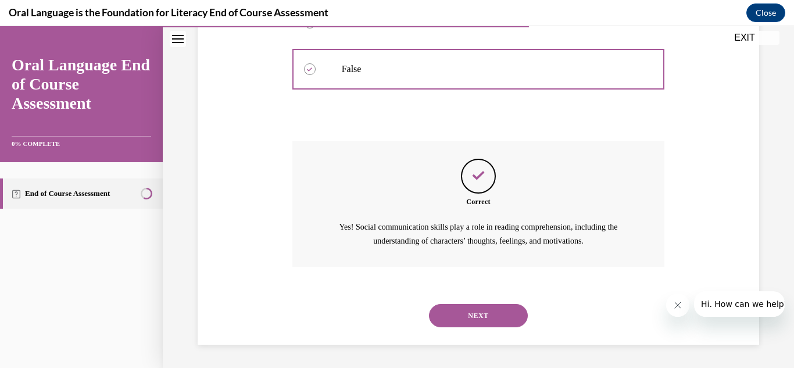
click at [472, 317] on button "NEXT" at bounding box center [478, 315] width 99 height 23
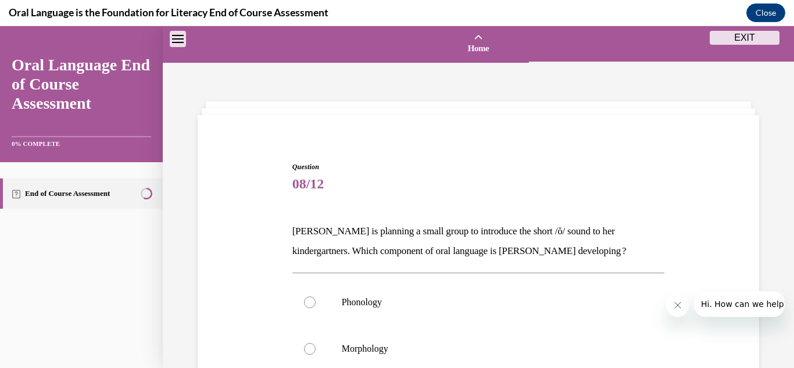
scroll to position [102, 0]
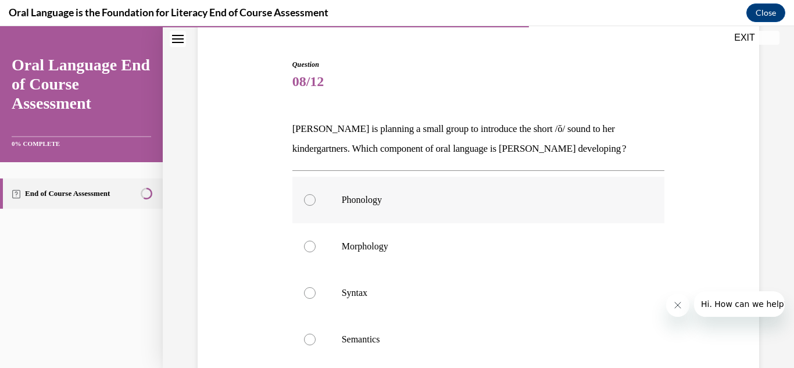
click at [376, 210] on label "Phonology" at bounding box center [478, 200] width 373 height 47
click at [316, 206] on input "Phonology" at bounding box center [310, 200] width 12 height 12
radio input "true"
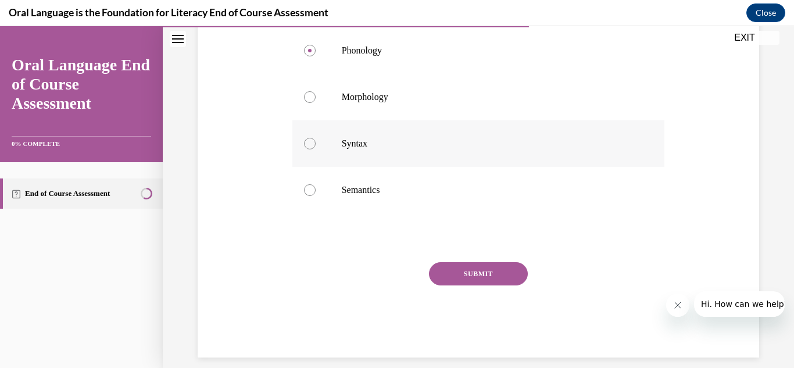
scroll to position [265, 0]
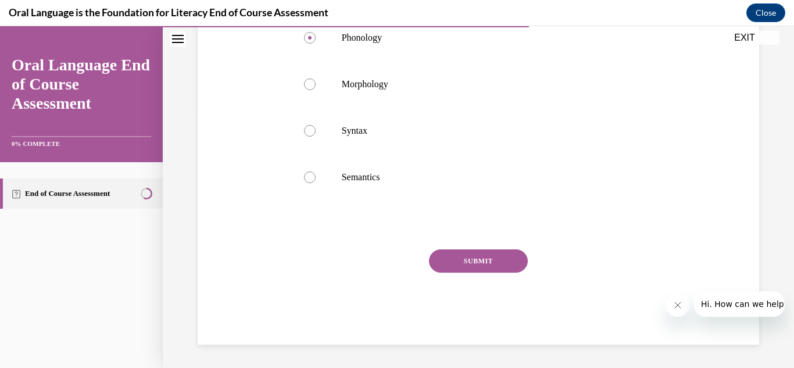
click at [461, 266] on button "SUBMIT" at bounding box center [478, 260] width 99 height 23
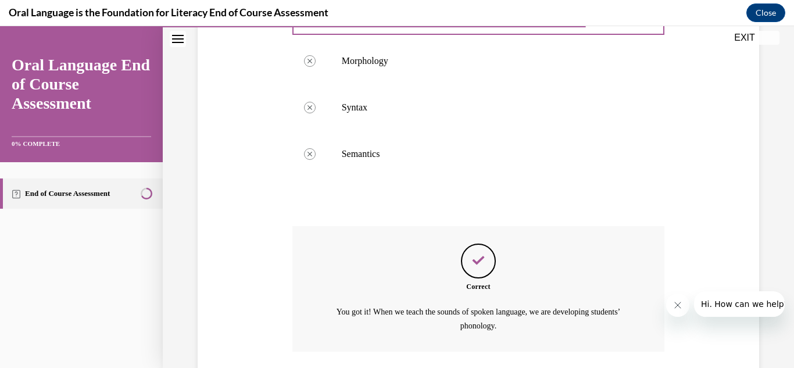
scroll to position [373, 0]
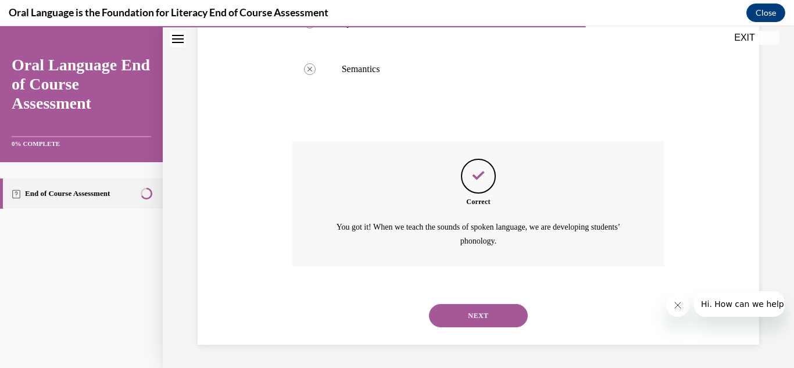
click at [496, 313] on button "NEXT" at bounding box center [478, 315] width 99 height 23
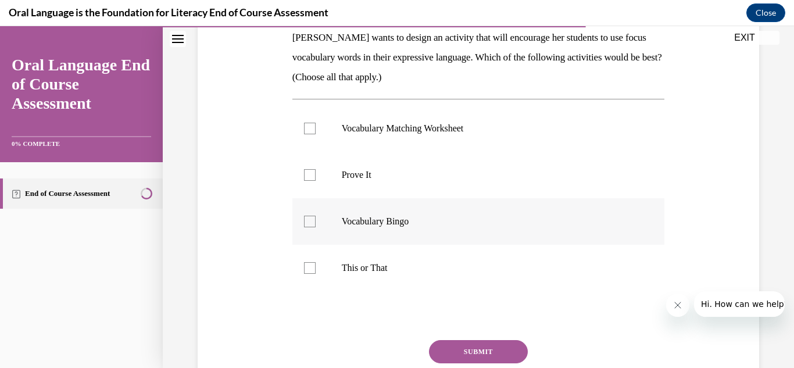
scroll to position [195, 0]
click at [414, 263] on p "This or That" at bounding box center [489, 267] width 294 height 12
click at [316, 263] on input "This or That" at bounding box center [310, 267] width 12 height 12
checkbox input "true"
click at [444, 134] on label "Vocabulary Matching Worksheet" at bounding box center [478, 127] width 373 height 47
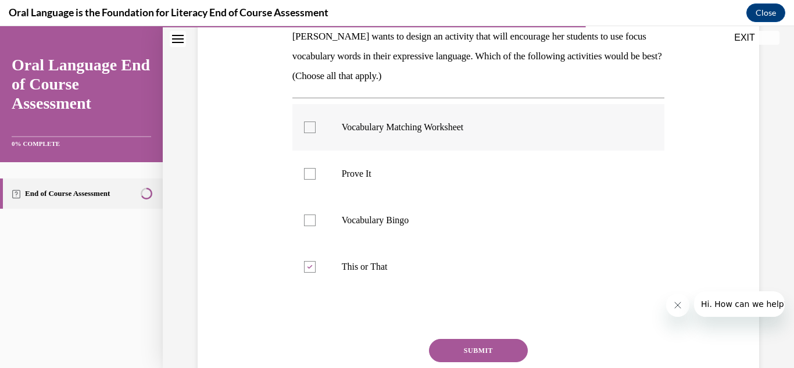
click at [316, 133] on input "Vocabulary Matching Worksheet" at bounding box center [310, 128] width 12 height 12
checkbox input "true"
click at [463, 353] on button "SUBMIT" at bounding box center [478, 350] width 99 height 23
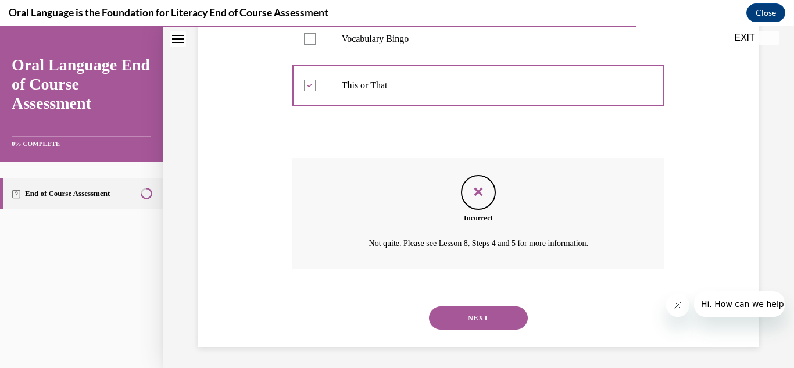
scroll to position [378, 0]
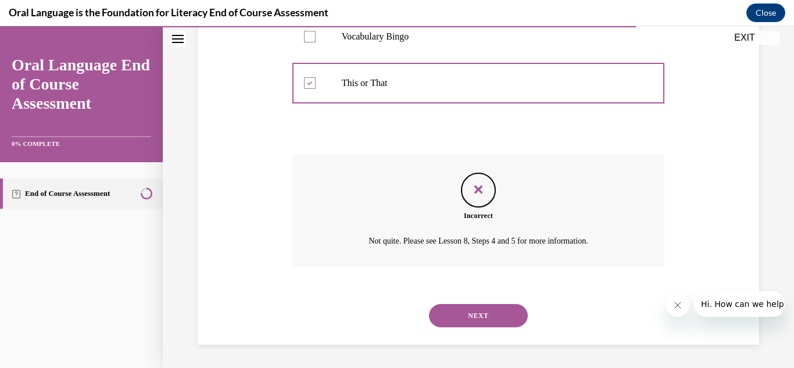
click at [464, 324] on button "NEXT" at bounding box center [478, 315] width 99 height 23
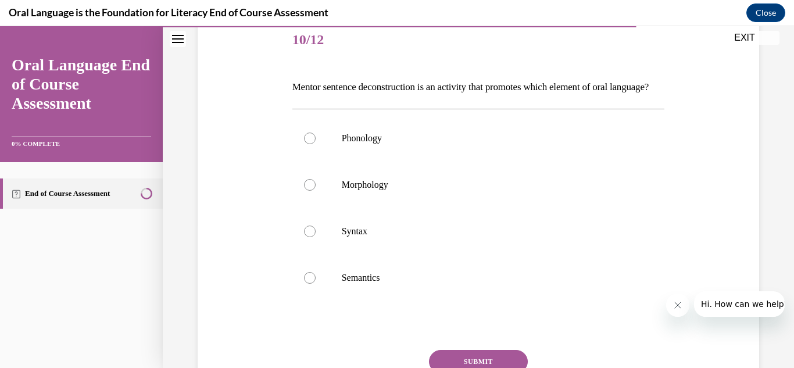
scroll to position [145, 0]
click at [335, 254] on label "Syntax" at bounding box center [478, 231] width 373 height 47
click at [316, 237] on input "Syntax" at bounding box center [310, 231] width 12 height 12
radio input "true"
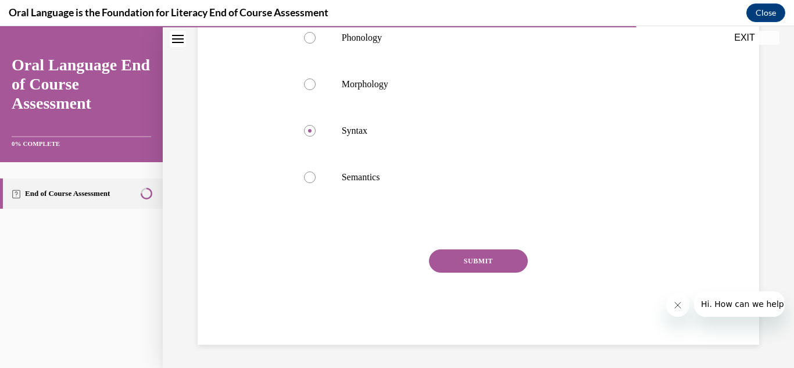
click at [442, 262] on button "SUBMIT" at bounding box center [478, 260] width 99 height 23
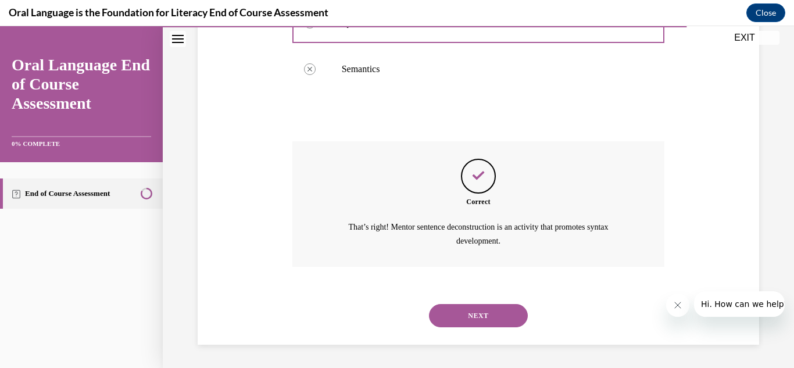
scroll to position [373, 0]
click at [453, 312] on button "NEXT" at bounding box center [478, 315] width 99 height 23
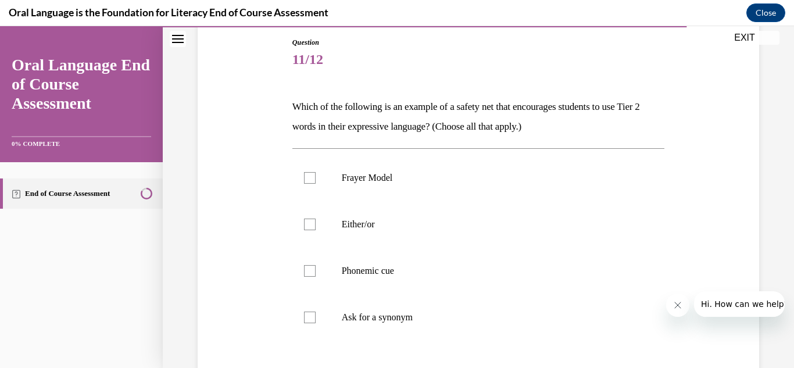
scroll to position [125, 0]
click at [355, 190] on label "Frayer Model" at bounding box center [478, 177] width 373 height 47
click at [316, 183] on input "Frayer Model" at bounding box center [310, 177] width 12 height 12
checkbox input "true"
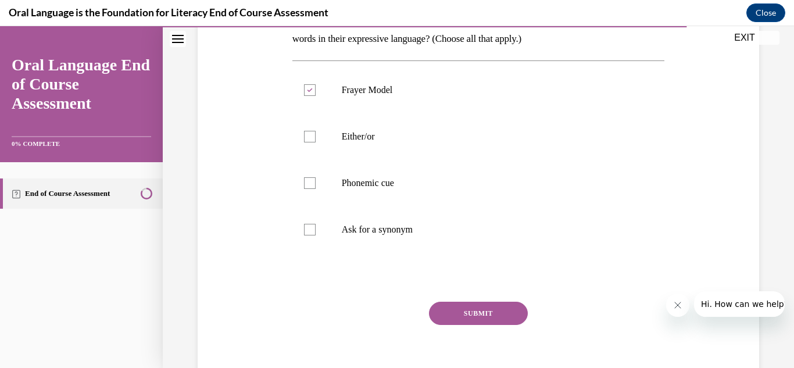
click at [447, 316] on button "SUBMIT" at bounding box center [478, 313] width 99 height 23
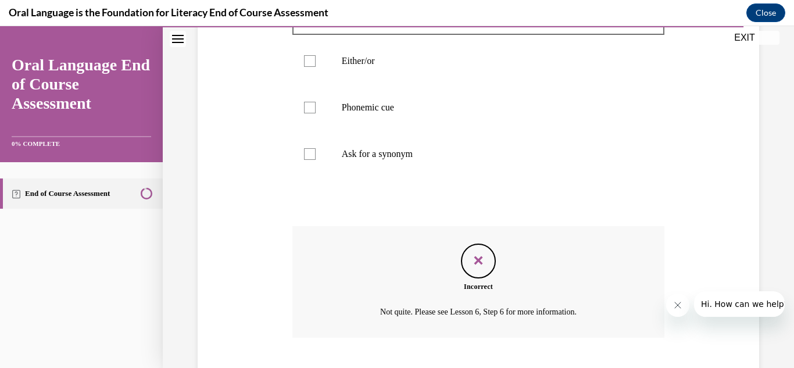
scroll to position [359, 0]
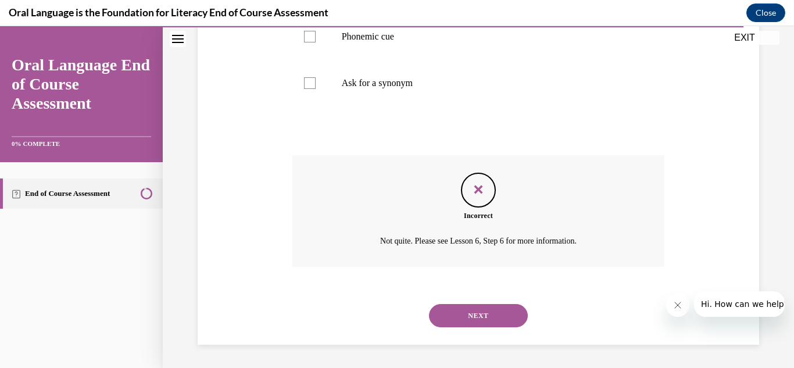
click at [450, 313] on button "NEXT" at bounding box center [478, 315] width 99 height 23
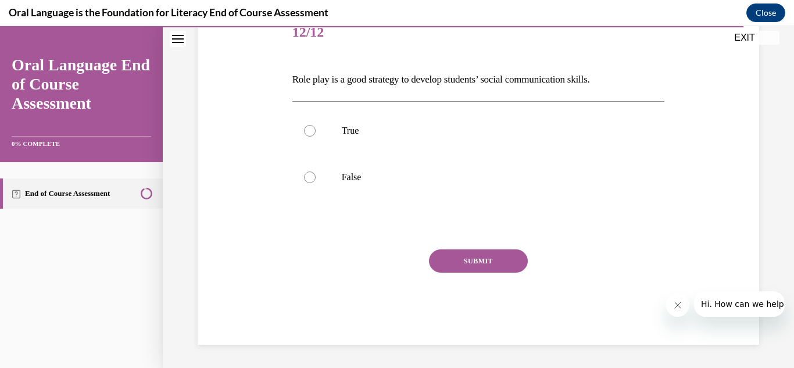
scroll to position [129, 0]
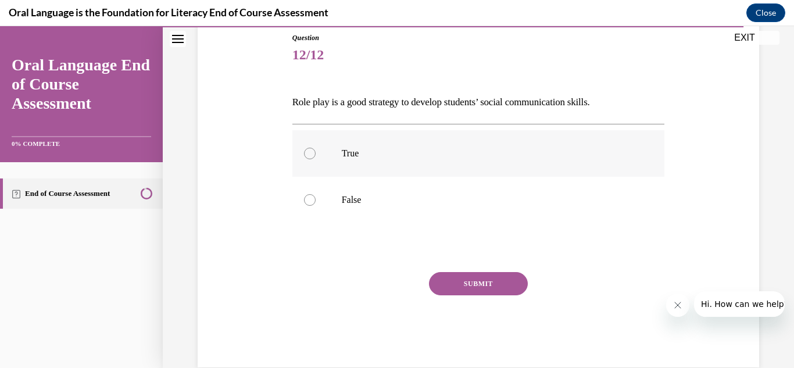
click at [366, 148] on p "True" at bounding box center [489, 154] width 294 height 12
click at [316, 148] on input "True" at bounding box center [310, 154] width 12 height 12
radio input "true"
click at [452, 277] on button "SUBMIT" at bounding box center [478, 283] width 99 height 23
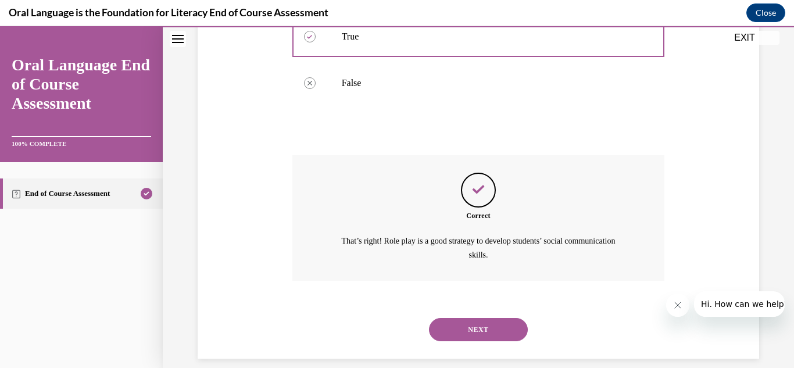
scroll to position [260, 0]
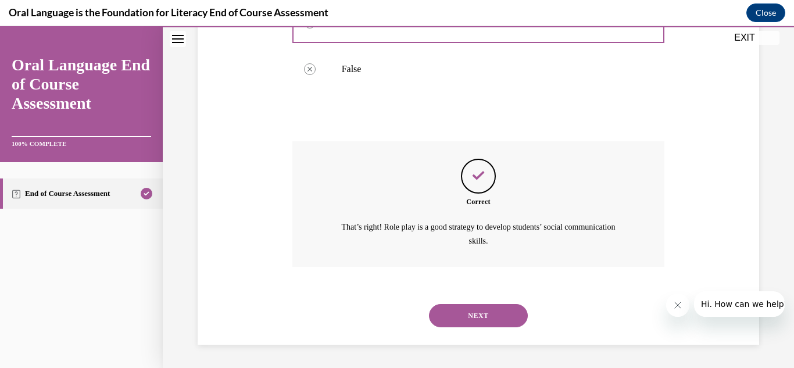
click at [504, 309] on button "NEXT" at bounding box center [478, 315] width 99 height 23
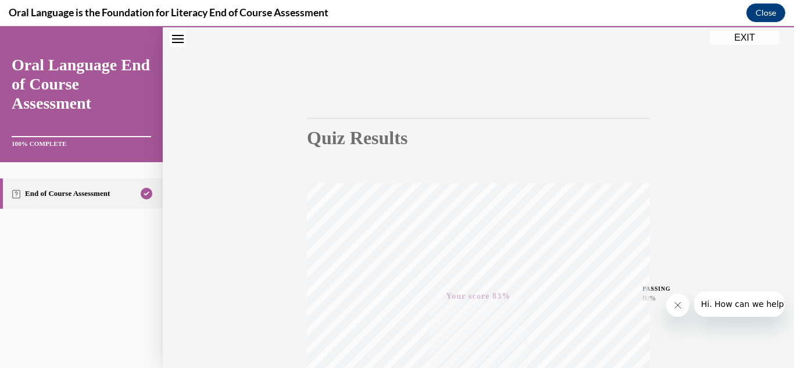
scroll to position [43, 0]
click at [732, 38] on button "EXIT" at bounding box center [745, 38] width 70 height 14
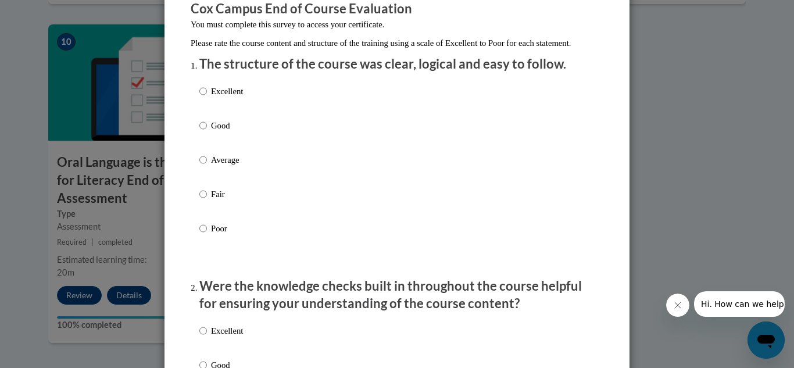
scroll to position [109, 0]
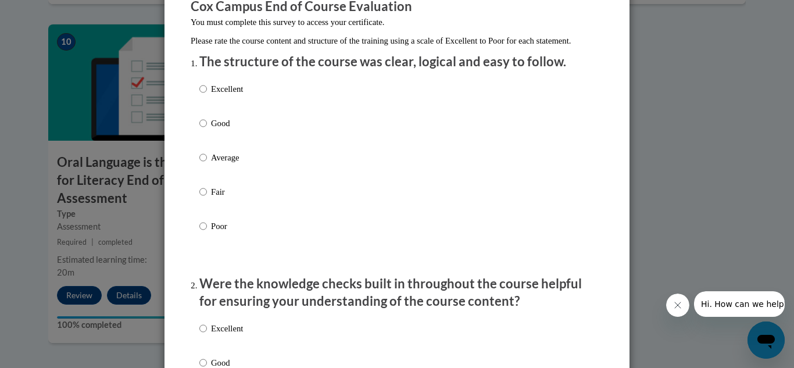
click at [215, 130] on p "Good" at bounding box center [227, 123] width 32 height 13
click at [207, 130] on input "Good" at bounding box center [203, 123] width 8 height 13
radio input "true"
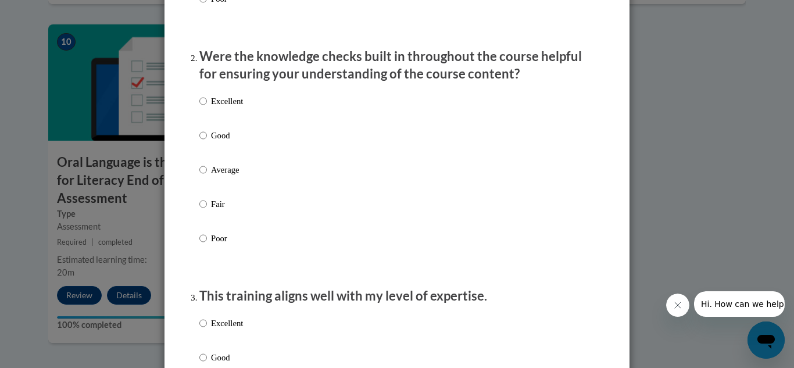
scroll to position [338, 0]
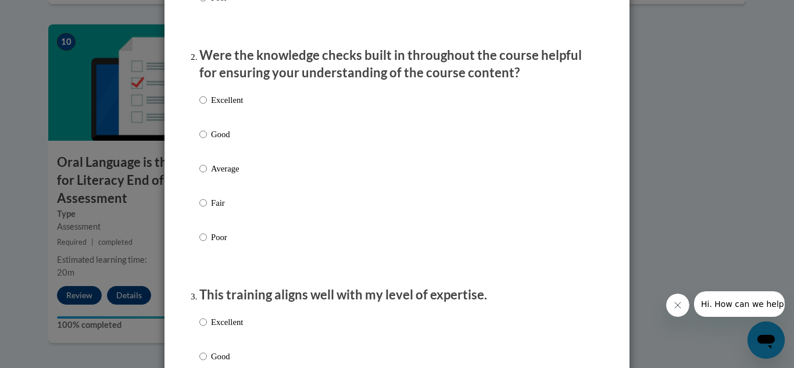
click at [221, 154] on label "Good" at bounding box center [221, 143] width 44 height 31
click at [207, 141] on input "Good" at bounding box center [203, 134] width 8 height 13
radio input "true"
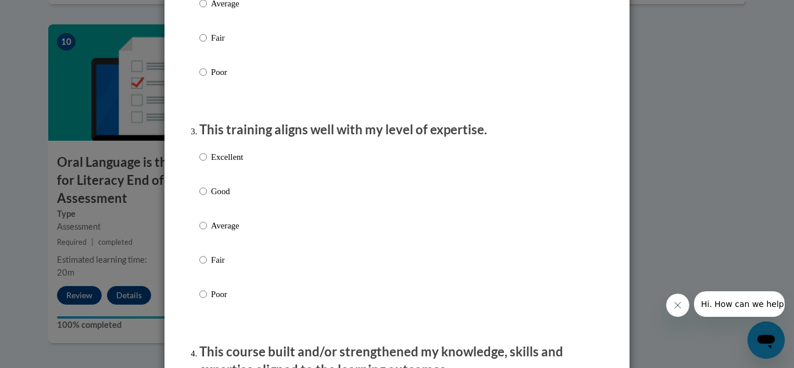
scroll to position [525, 0]
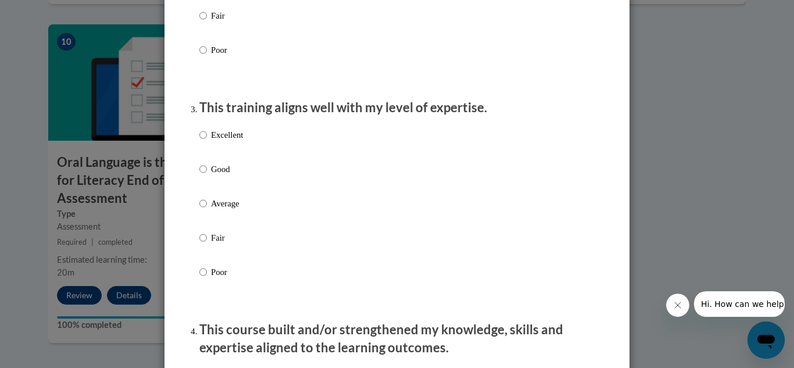
click at [217, 176] on p "Good" at bounding box center [227, 169] width 32 height 13
click at [207, 176] on input "Good" at bounding box center [203, 169] width 8 height 13
radio input "true"
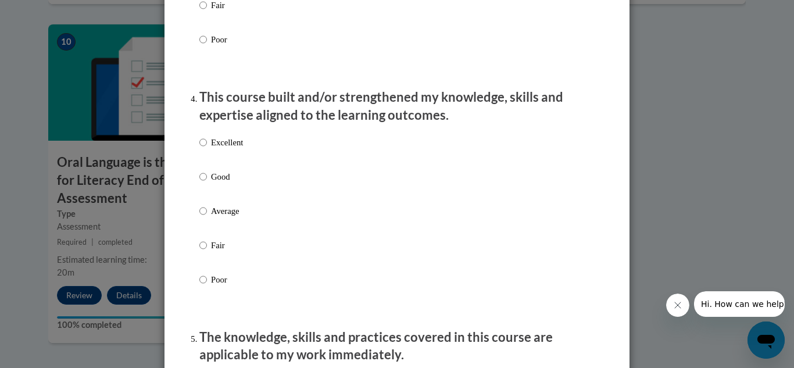
scroll to position [759, 0]
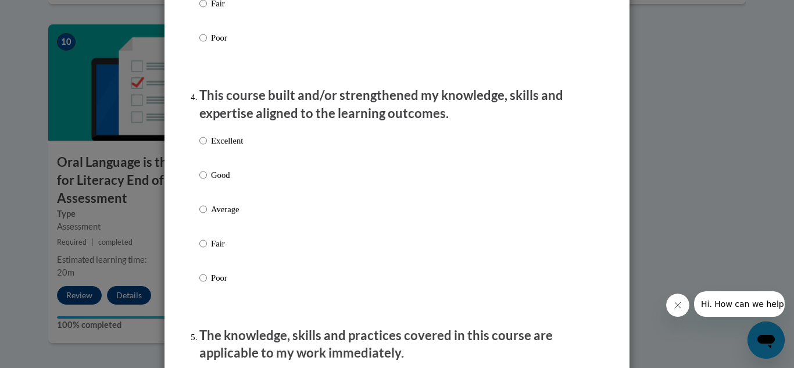
click at [232, 181] on p "Good" at bounding box center [227, 175] width 32 height 13
click at [207, 181] on input "Good" at bounding box center [203, 175] width 8 height 13
radio input "true"
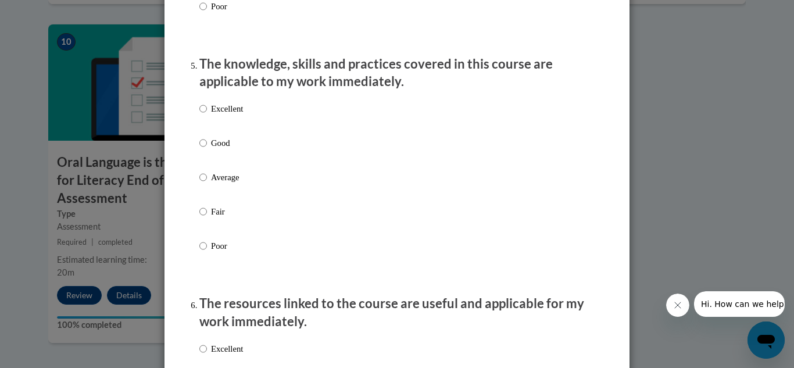
scroll to position [1031, 0]
click at [226, 165] on label "Good" at bounding box center [221, 151] width 44 height 31
click at [207, 149] on input "Good" at bounding box center [203, 142] width 8 height 13
radio input "true"
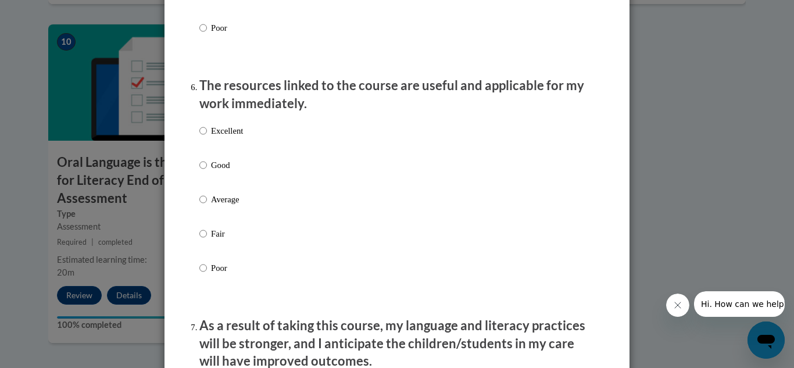
scroll to position [1259, 0]
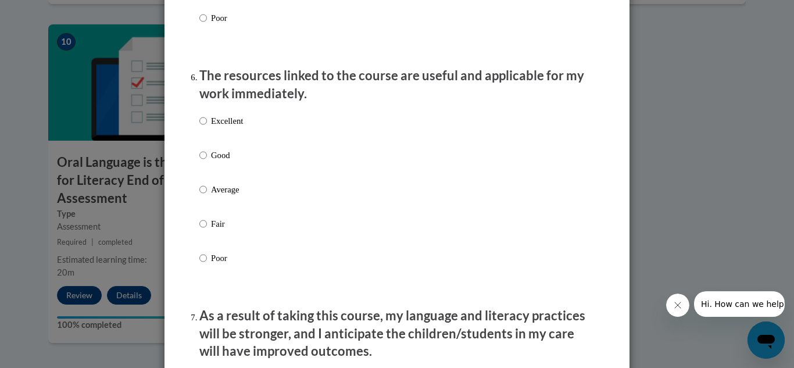
click at [217, 172] on label "Good" at bounding box center [221, 164] width 44 height 31
click at [207, 162] on input "Good" at bounding box center [203, 155] width 8 height 13
radio input "true"
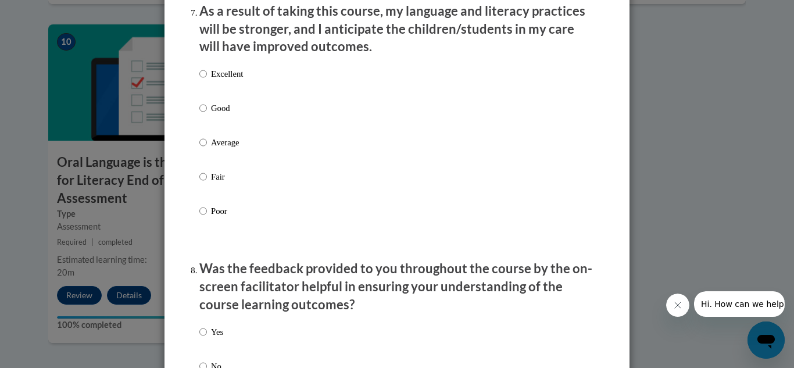
scroll to position [1568, 0]
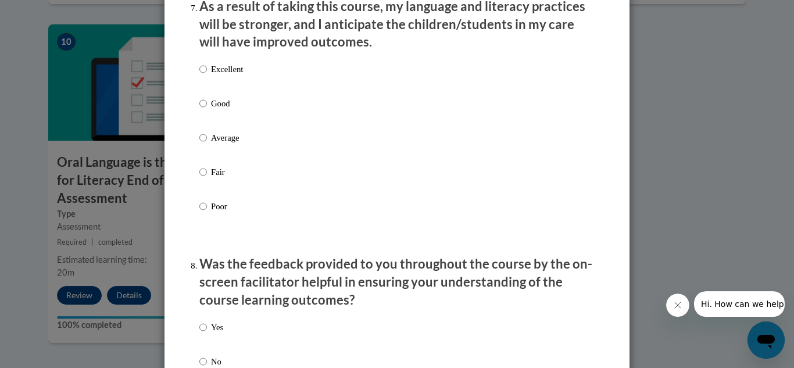
click at [231, 94] on label "Excellent" at bounding box center [221, 78] width 44 height 31
click at [207, 76] on input "Excellent" at bounding box center [203, 69] width 8 height 13
radio input "true"
click at [234, 110] on p "Good" at bounding box center [227, 103] width 32 height 13
click at [207, 110] on input "Good" at bounding box center [203, 103] width 8 height 13
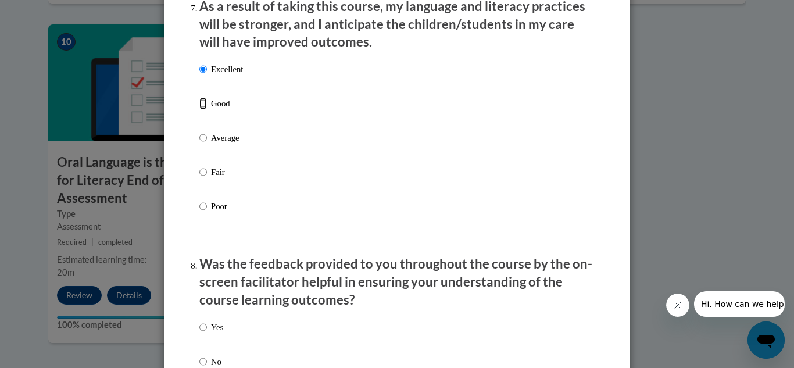
radio input "true"
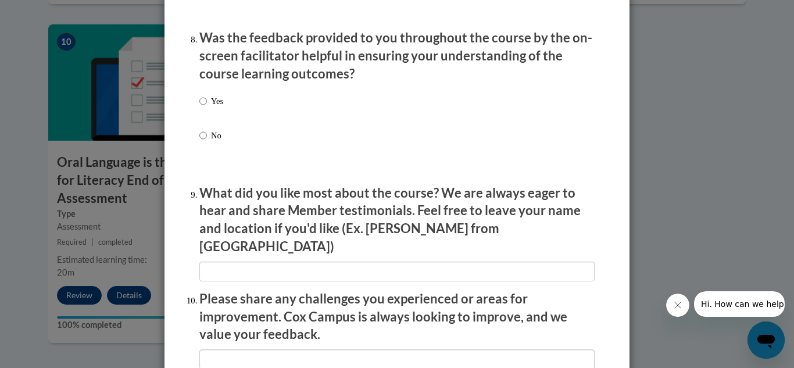
scroll to position [1793, 0]
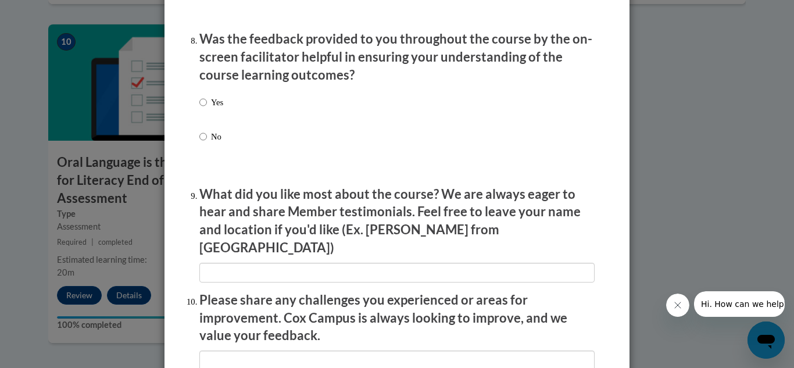
click at [215, 108] on p "Yes" at bounding box center [217, 102] width 12 height 13
click at [207, 108] on input "Yes" at bounding box center [203, 102] width 8 height 13
radio input "true"
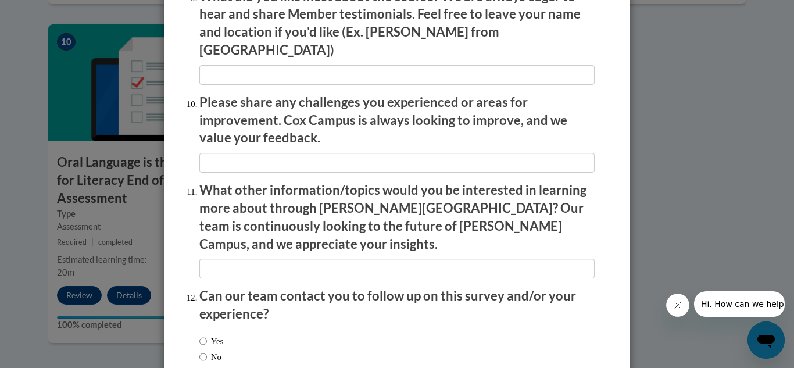
scroll to position [2047, 0]
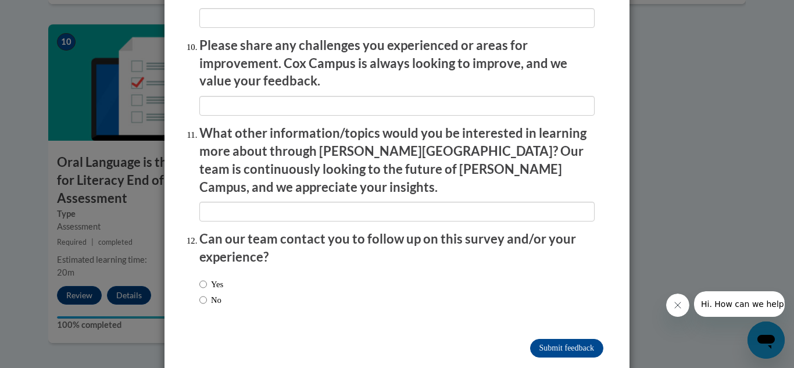
click at [206, 294] on label "No" at bounding box center [210, 300] width 22 height 13
click at [206, 294] on input "No" at bounding box center [203, 300] width 8 height 13
radio input "true"
click at [542, 339] on input "Submit feedback" at bounding box center [566, 348] width 73 height 19
